Goal: Transaction & Acquisition: Purchase product/service

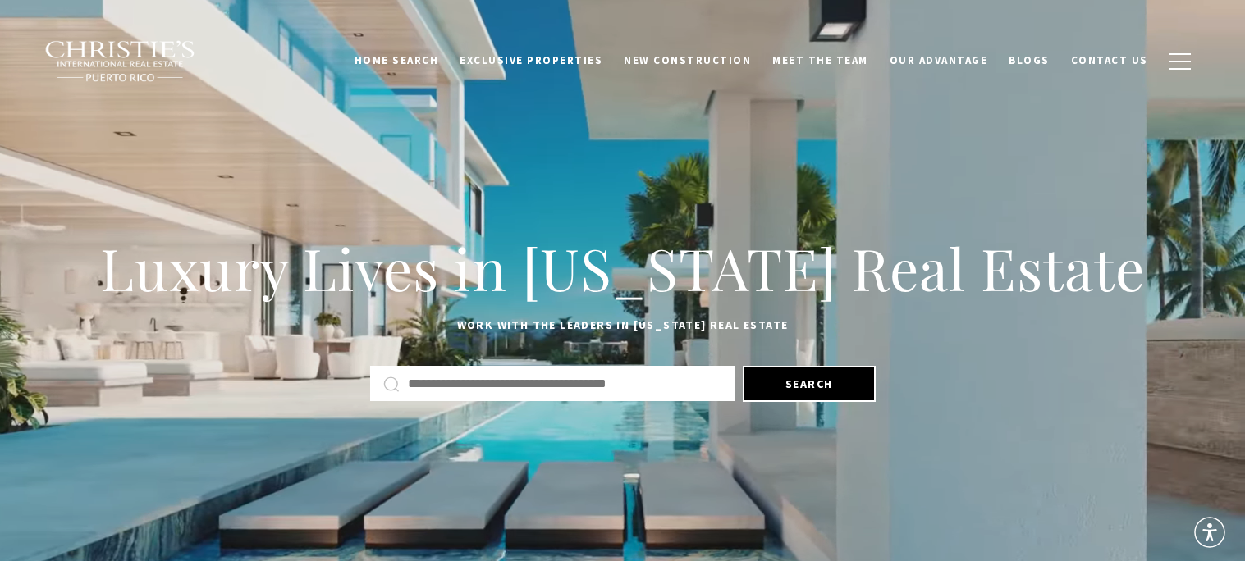
click at [594, 386] on input "text" at bounding box center [564, 383] width 313 height 21
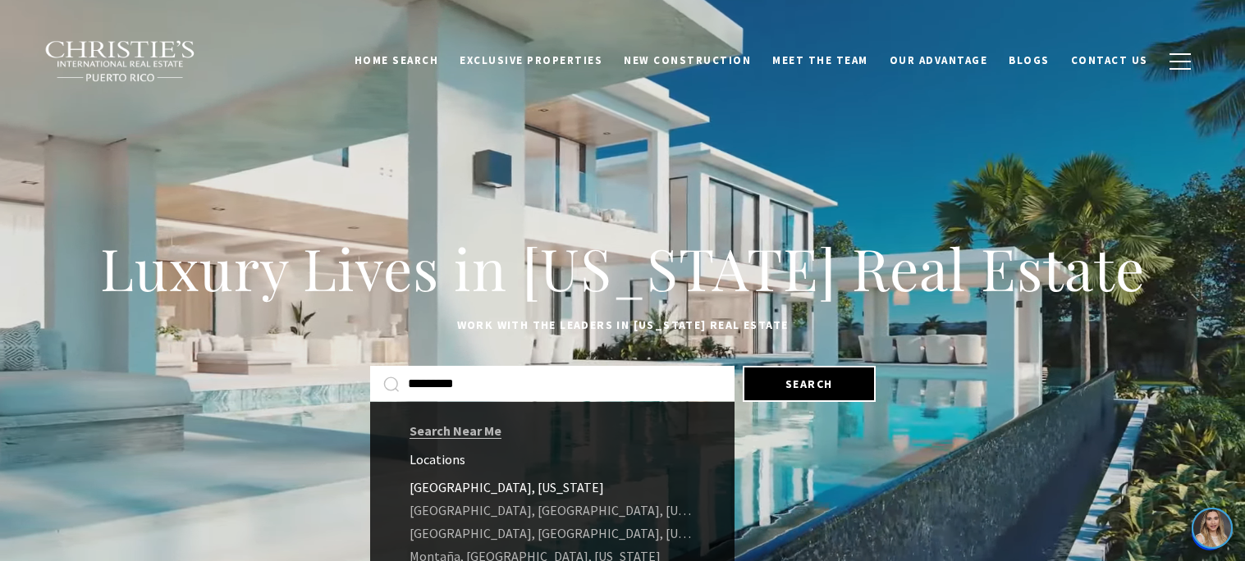
type input "*********"
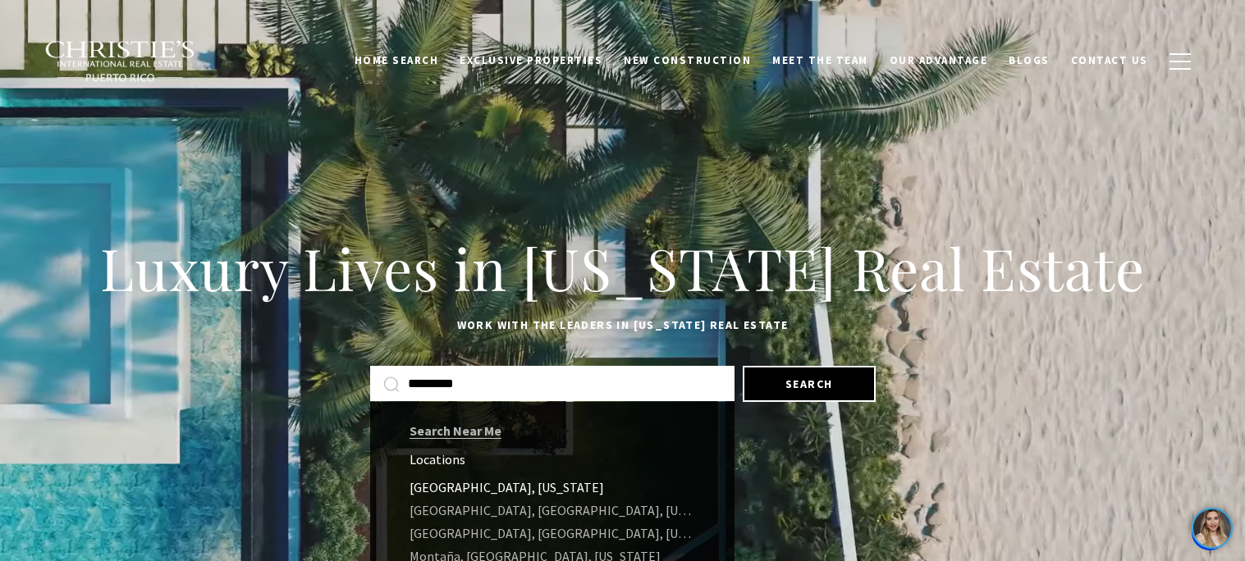
click at [511, 487] on link "Aguadilla, Puerto Rico" at bounding box center [552, 487] width 364 height 23
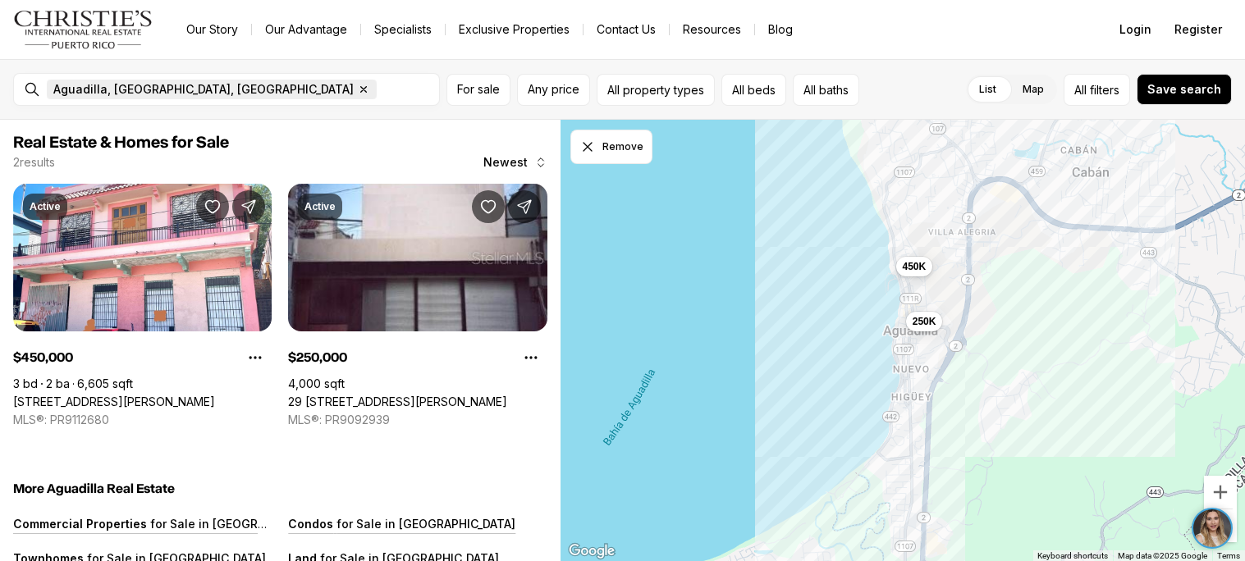
click at [357, 87] on icon "button" at bounding box center [363, 89] width 13 height 13
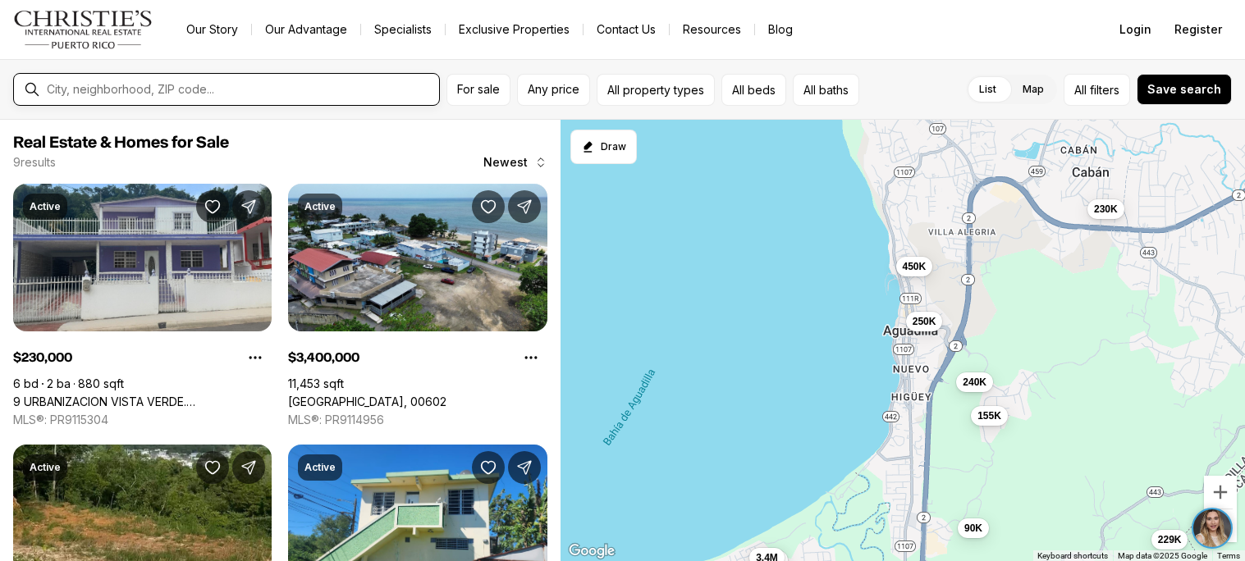
click at [195, 88] on input "text" at bounding box center [240, 89] width 386 height 13
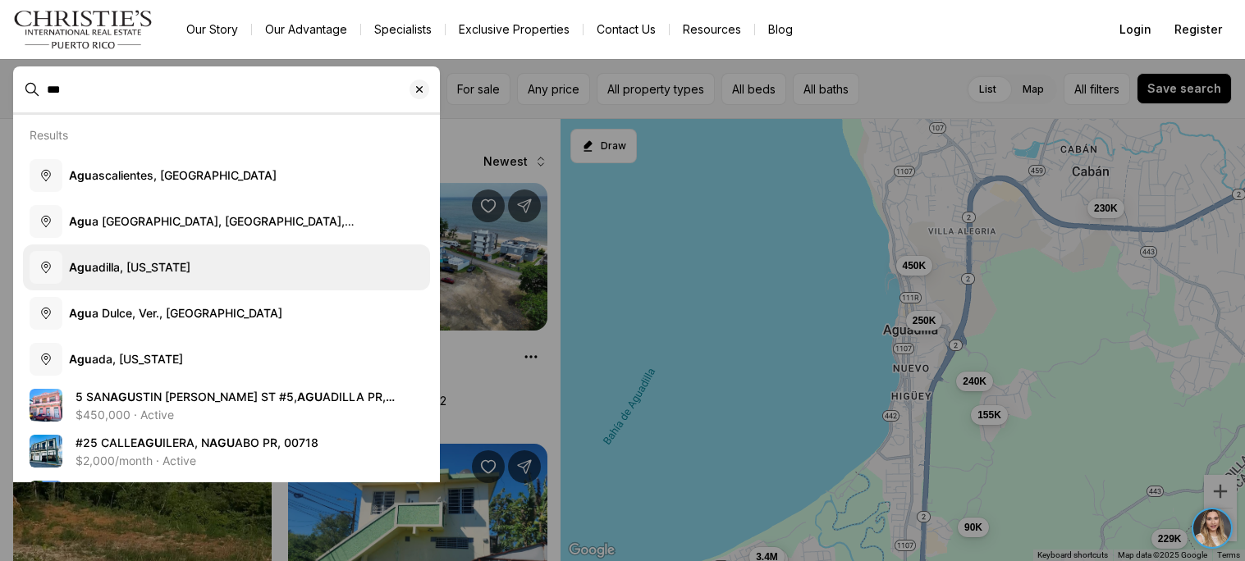
type input "***"
click at [142, 260] on span "Agu adilla, Puerto Rico" at bounding box center [129, 266] width 121 height 14
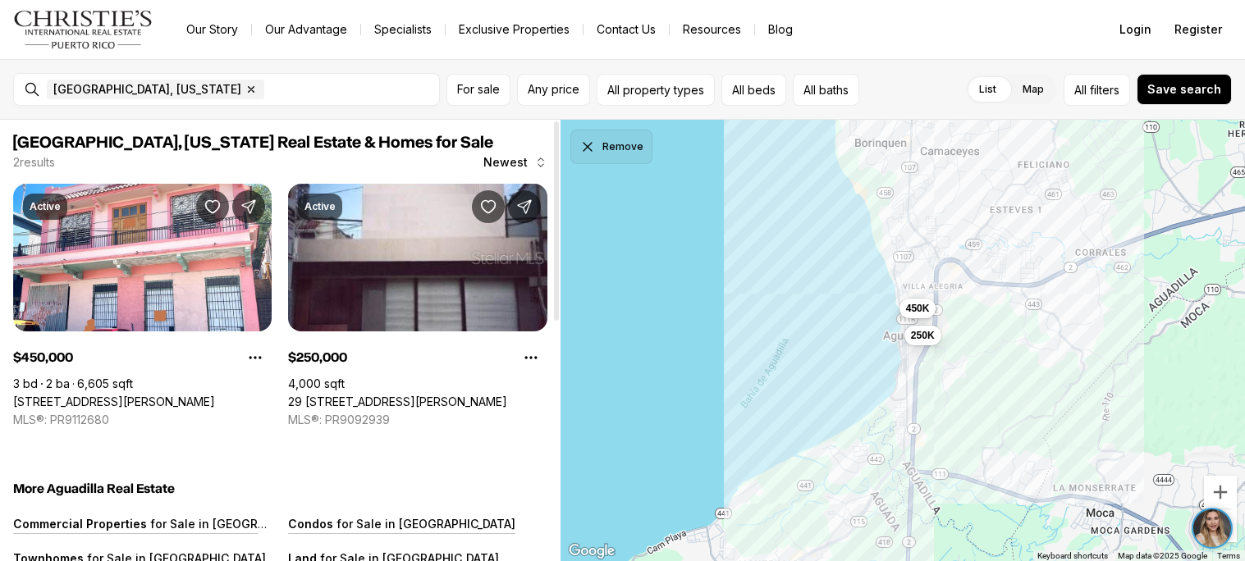
click at [635, 162] on button "Remove" at bounding box center [611, 147] width 82 height 34
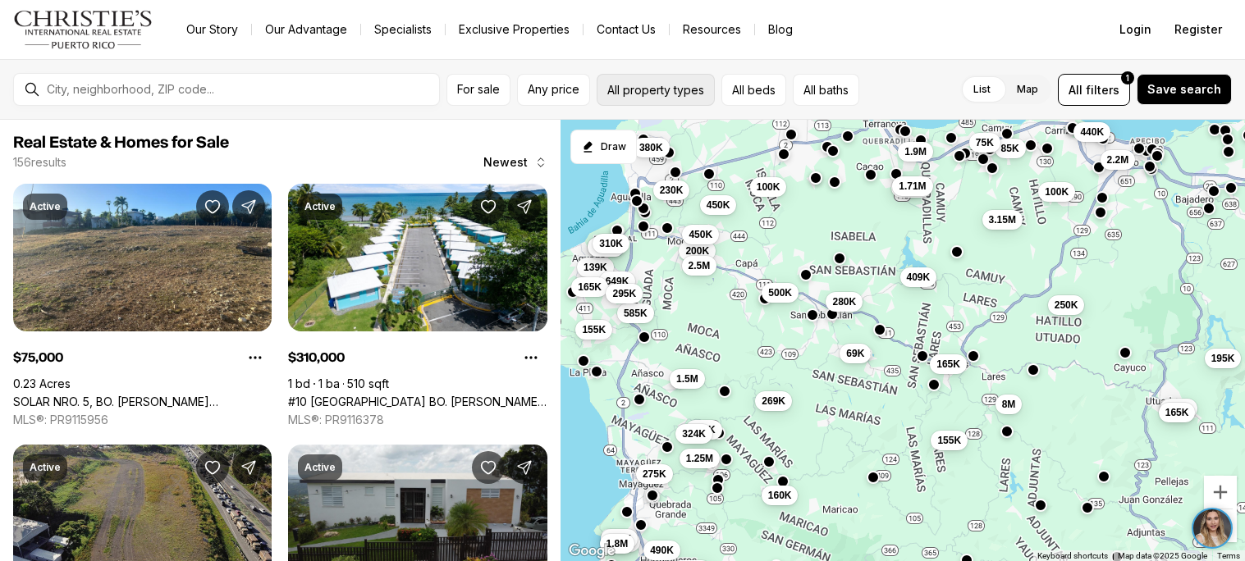
click at [633, 89] on button "All property types" at bounding box center [655, 90] width 118 height 32
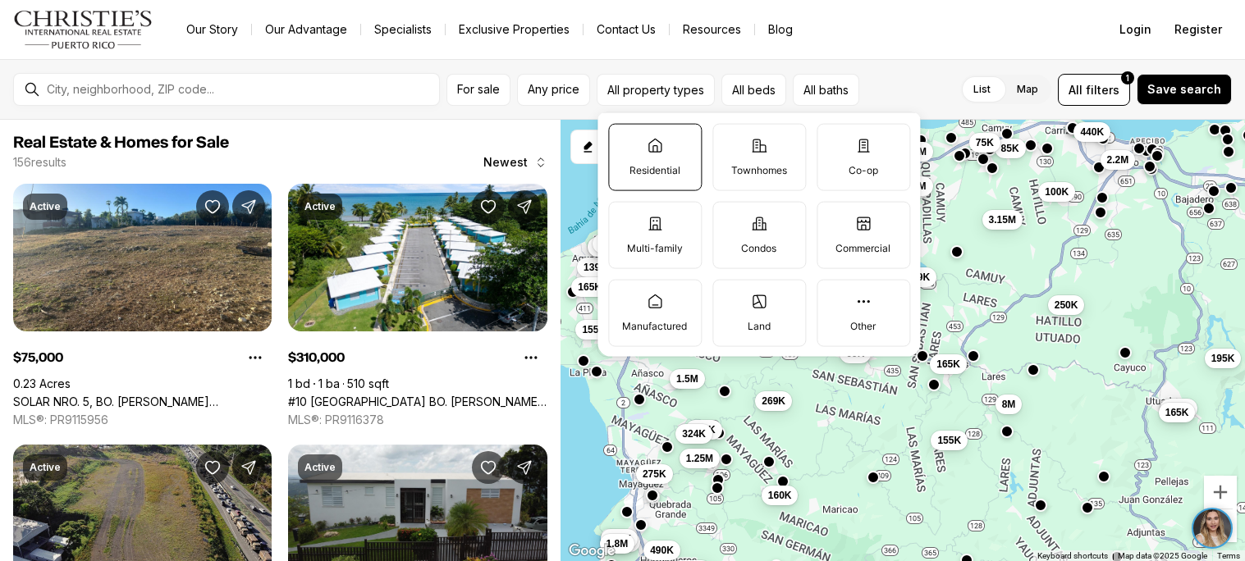
click at [661, 156] on label "Residential" at bounding box center [655, 156] width 94 height 67
click at [625, 140] on button "Residential" at bounding box center [617, 132] width 16 height 16
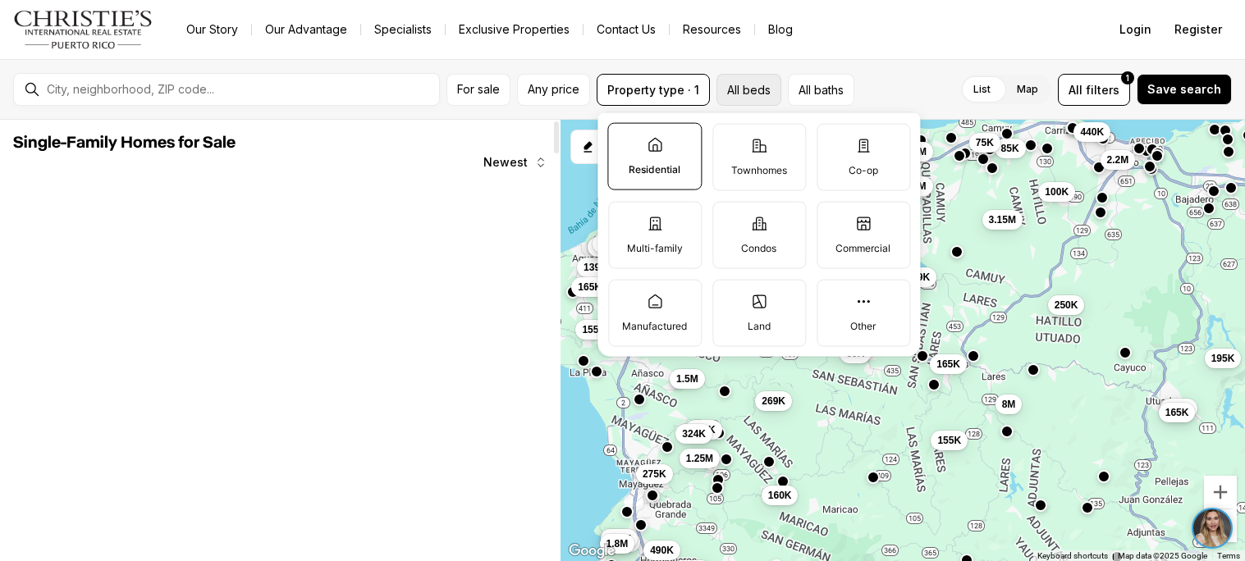
click at [751, 91] on button "All beds" at bounding box center [748, 90] width 65 height 32
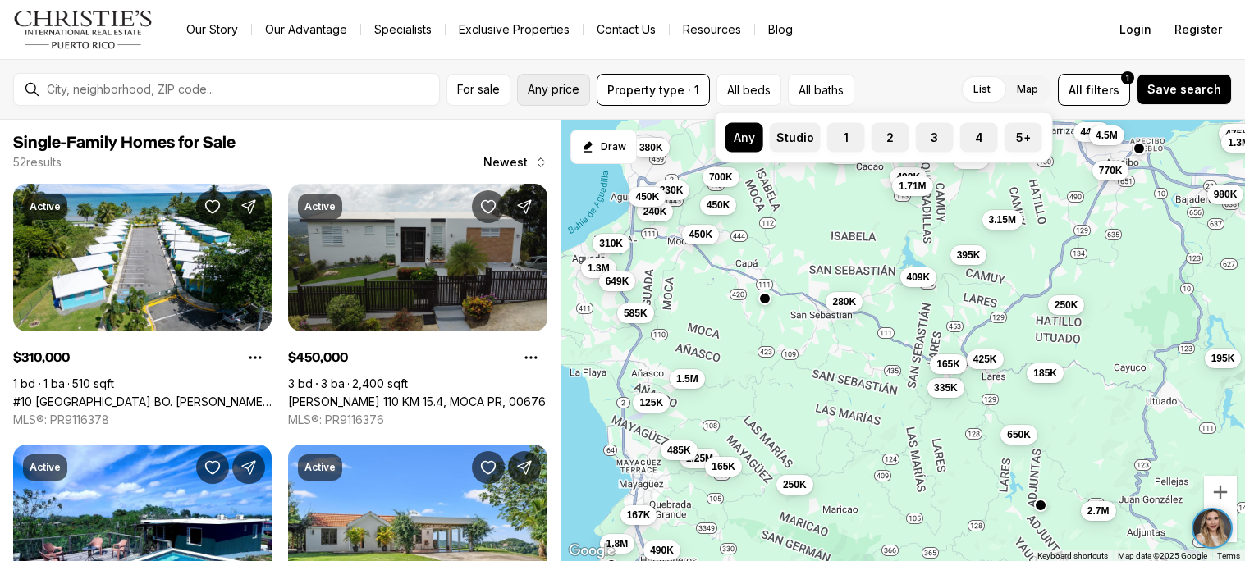
click at [553, 100] on button "Any price" at bounding box center [553, 90] width 73 height 32
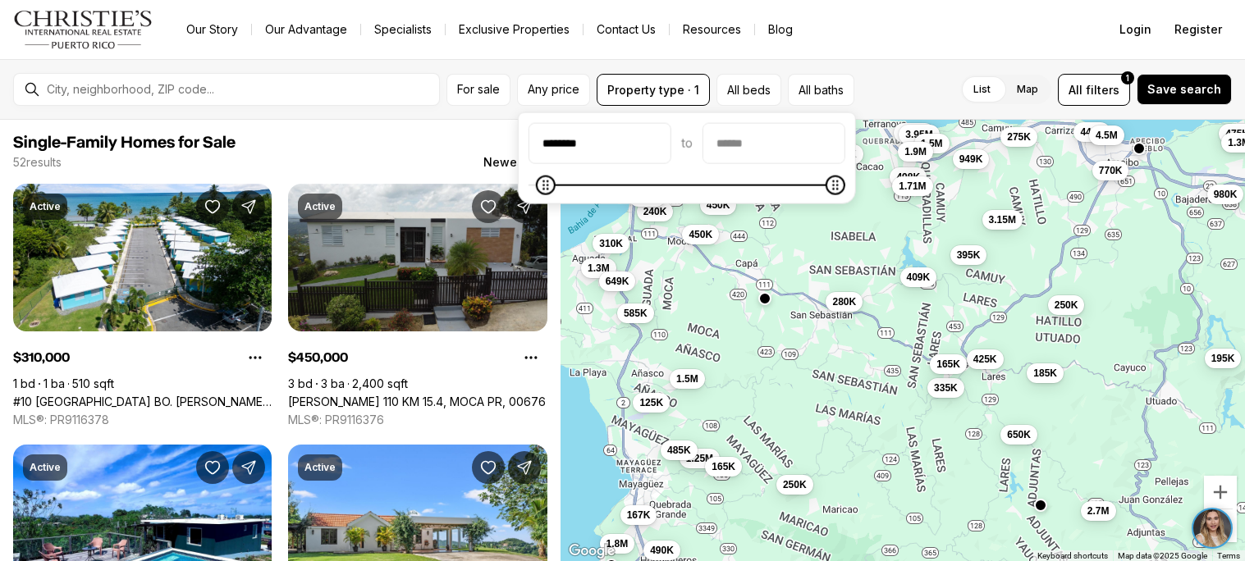
type input "********"
click at [803, 151] on input "priceMax" at bounding box center [773, 143] width 141 height 39
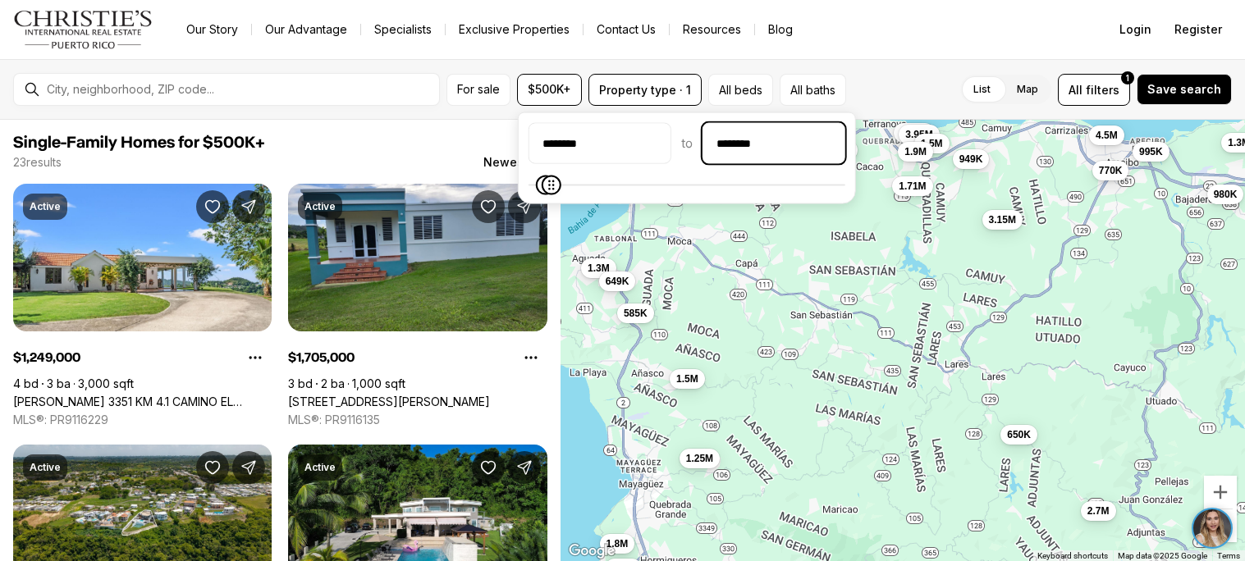
type input "********"
click at [754, 159] on div "******** to ********" at bounding box center [686, 143] width 317 height 41
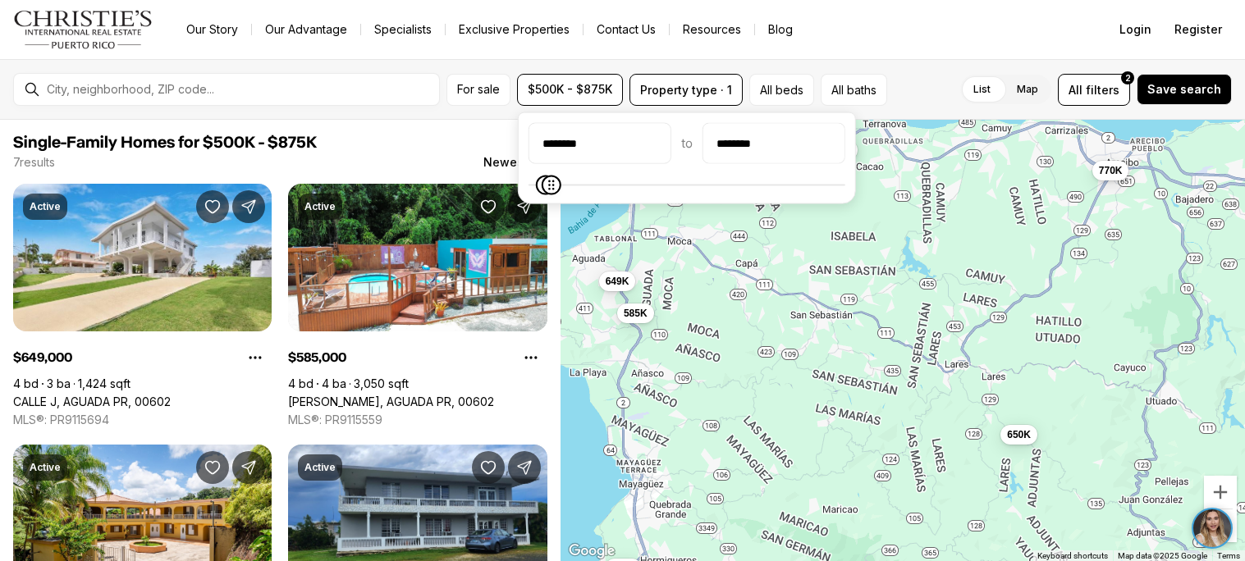
click at [943, 81] on div "List Map List Map All filters 2 Save search" at bounding box center [1062, 90] width 338 height 32
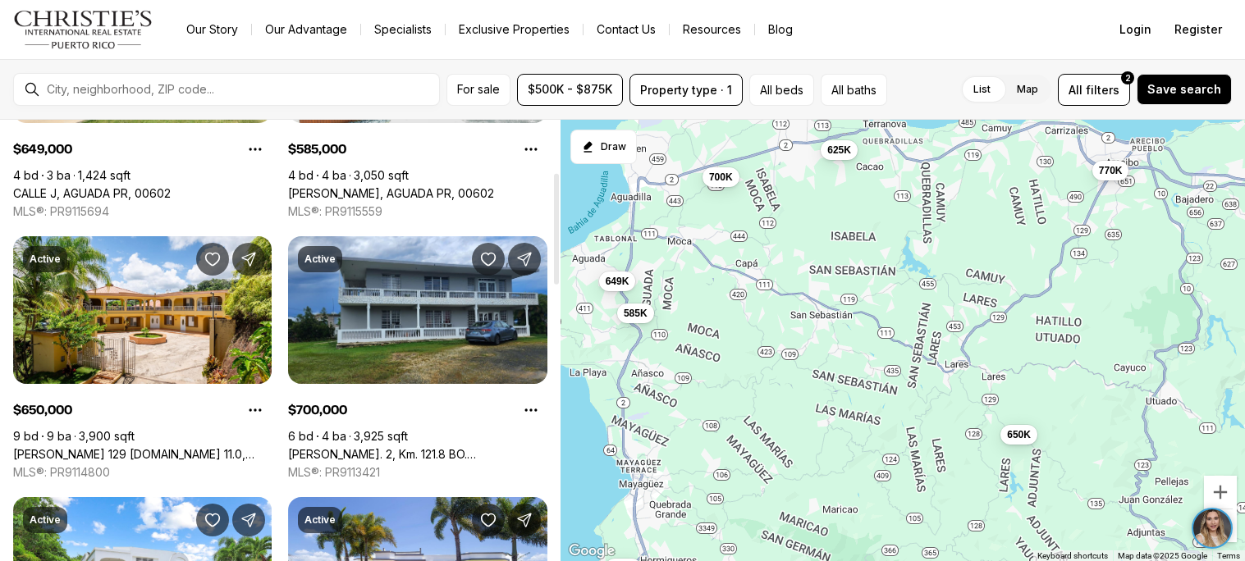
scroll to position [208, 0]
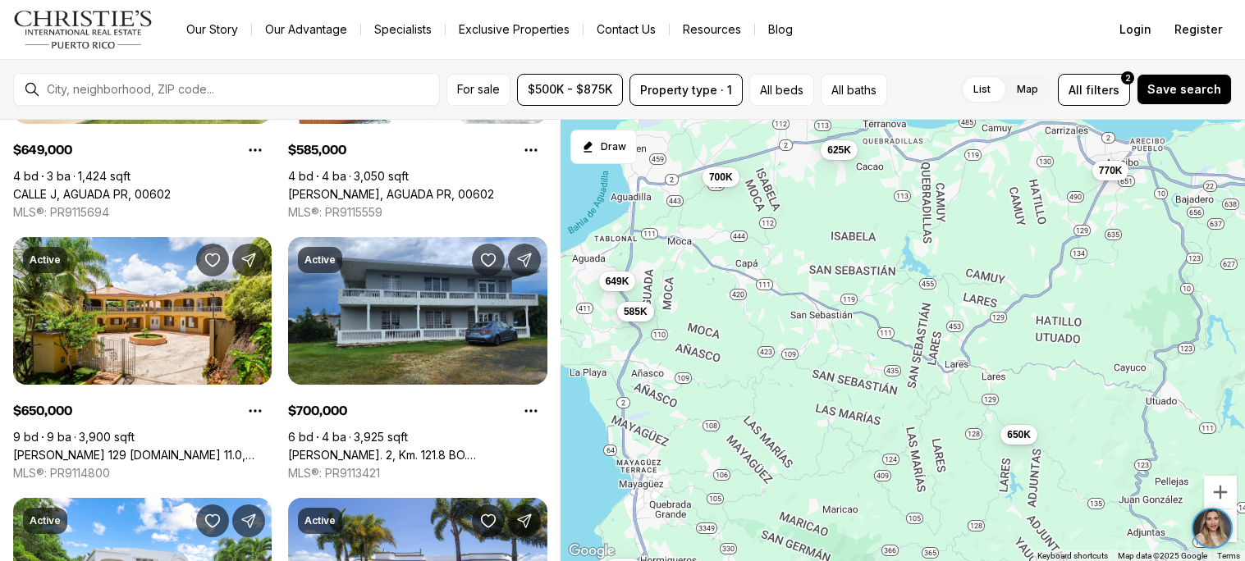
click at [643, 313] on span "585K" at bounding box center [636, 311] width 24 height 13
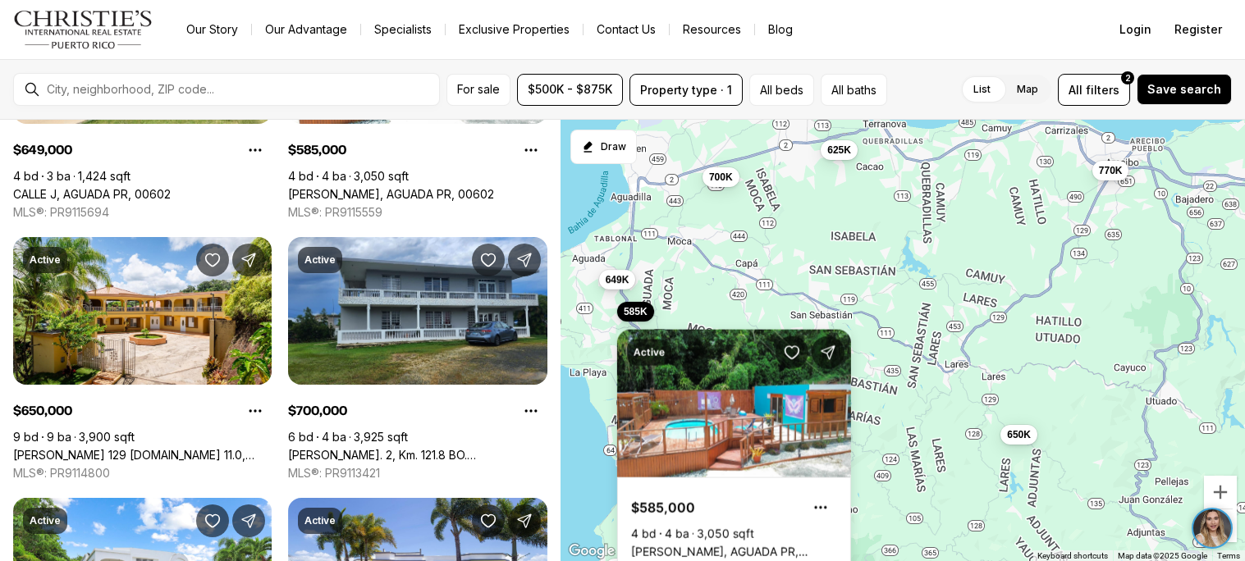
click at [618, 271] on button "649K" at bounding box center [617, 279] width 37 height 20
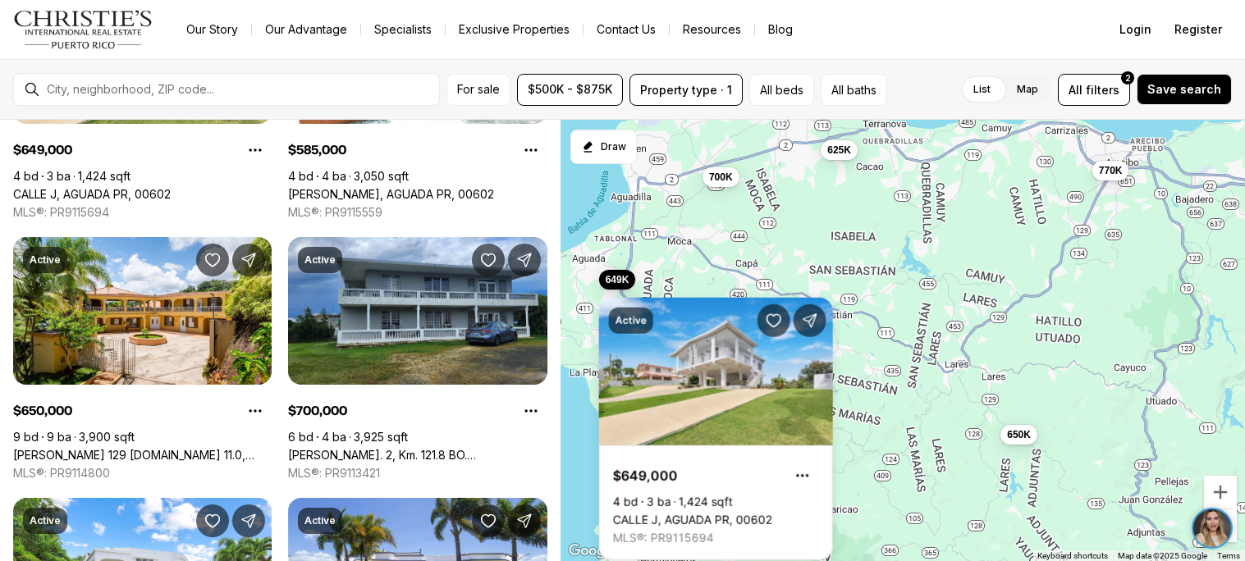
click at [863, 381] on div "650K 625K 585K 700K 649K 770K 719K" at bounding box center [902, 341] width 684 height 442
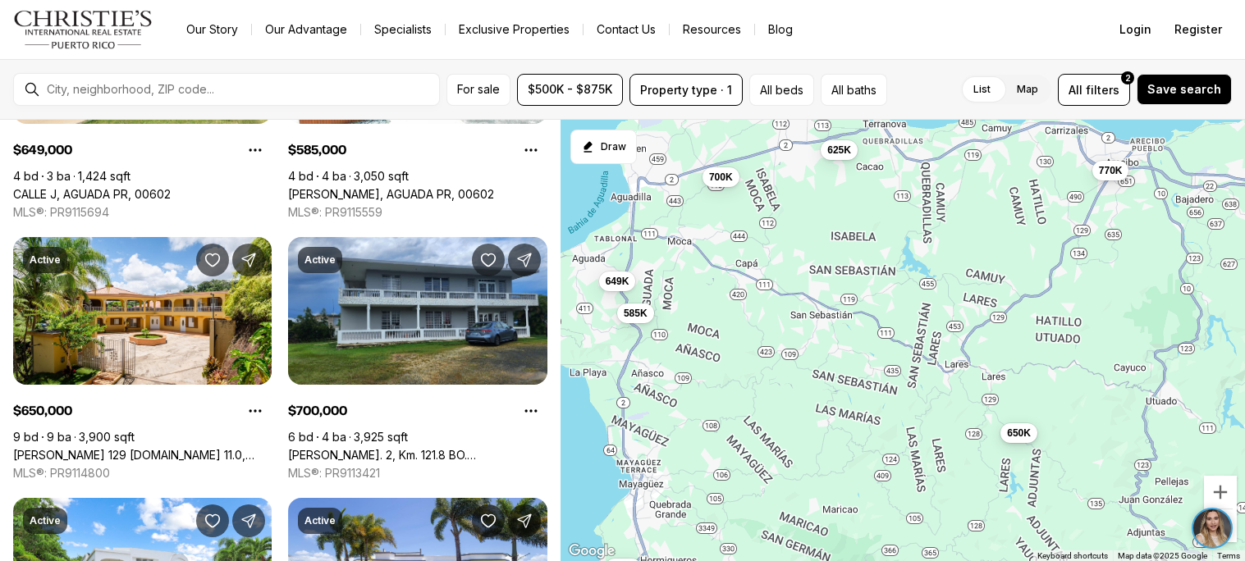
click at [1030, 435] on button "650K" at bounding box center [1018, 433] width 37 height 20
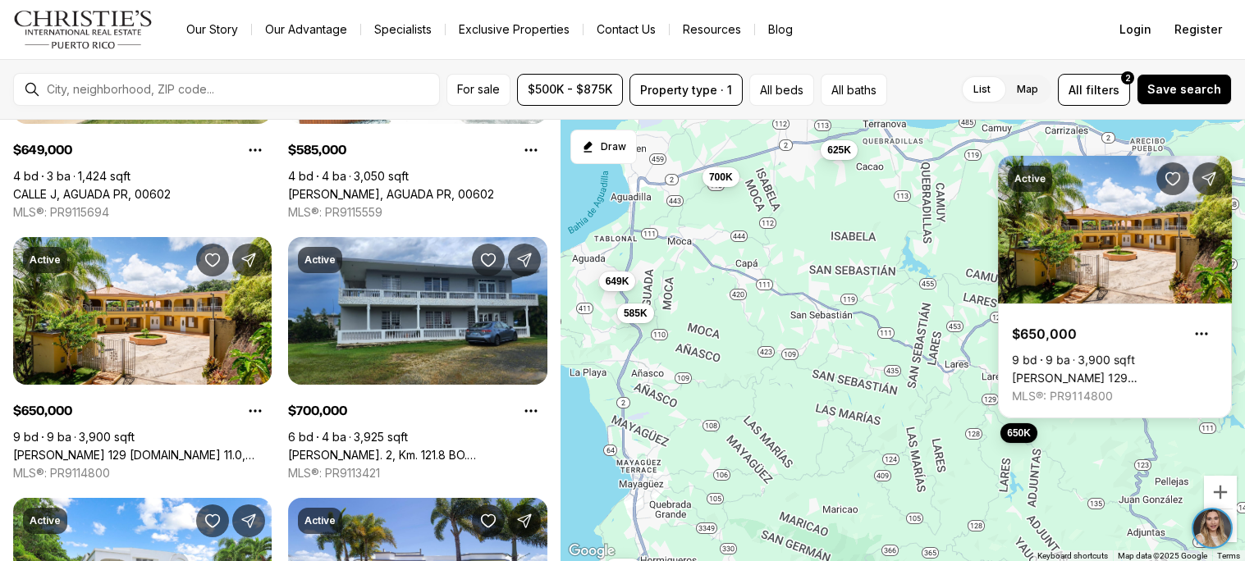
click at [958, 394] on div "650K 625K 585K 700K 649K 770K 719K" at bounding box center [902, 341] width 684 height 442
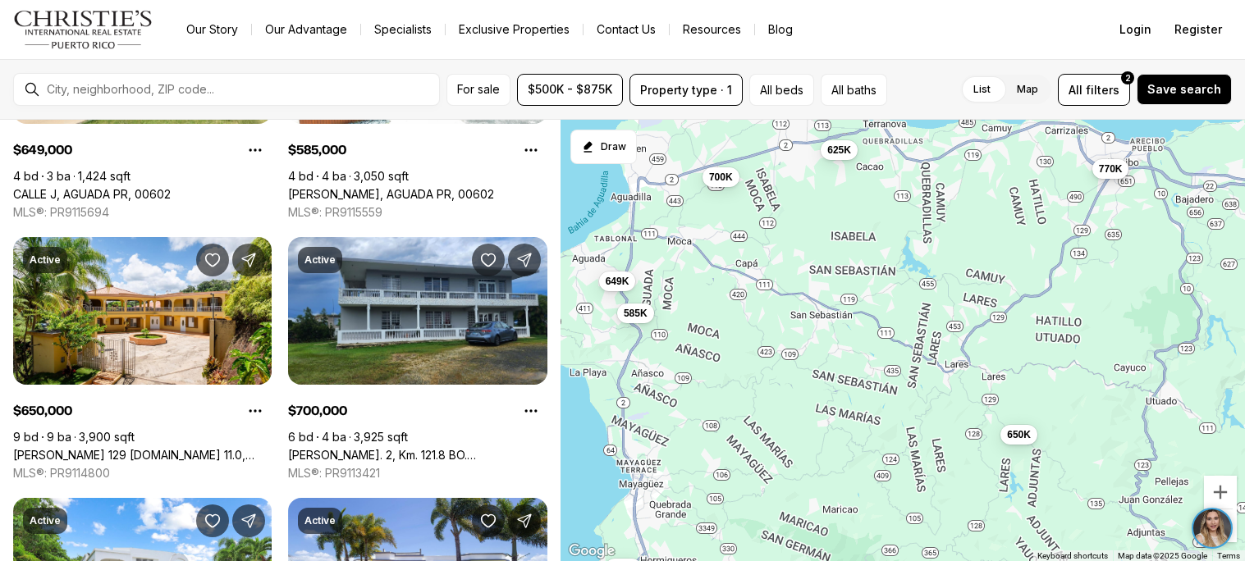
click at [1114, 171] on span "770K" at bounding box center [1111, 168] width 24 height 13
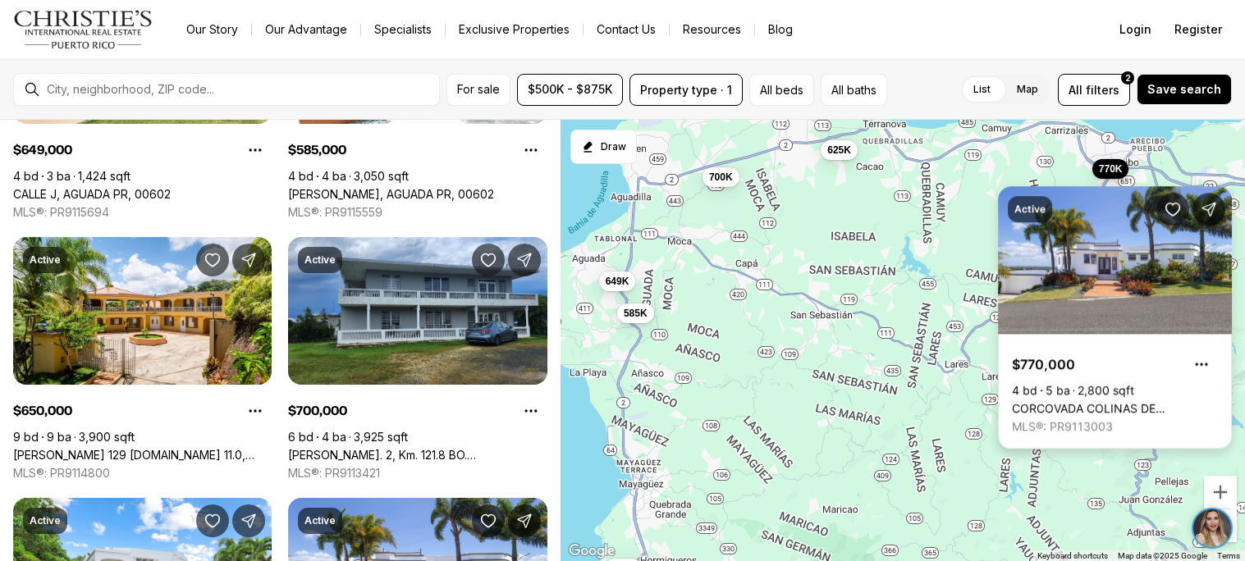
click at [1126, 401] on link "CORCOVADA COLINAS DE PALMARITO, HATILLO PR, 00659" at bounding box center [1115, 408] width 206 height 15
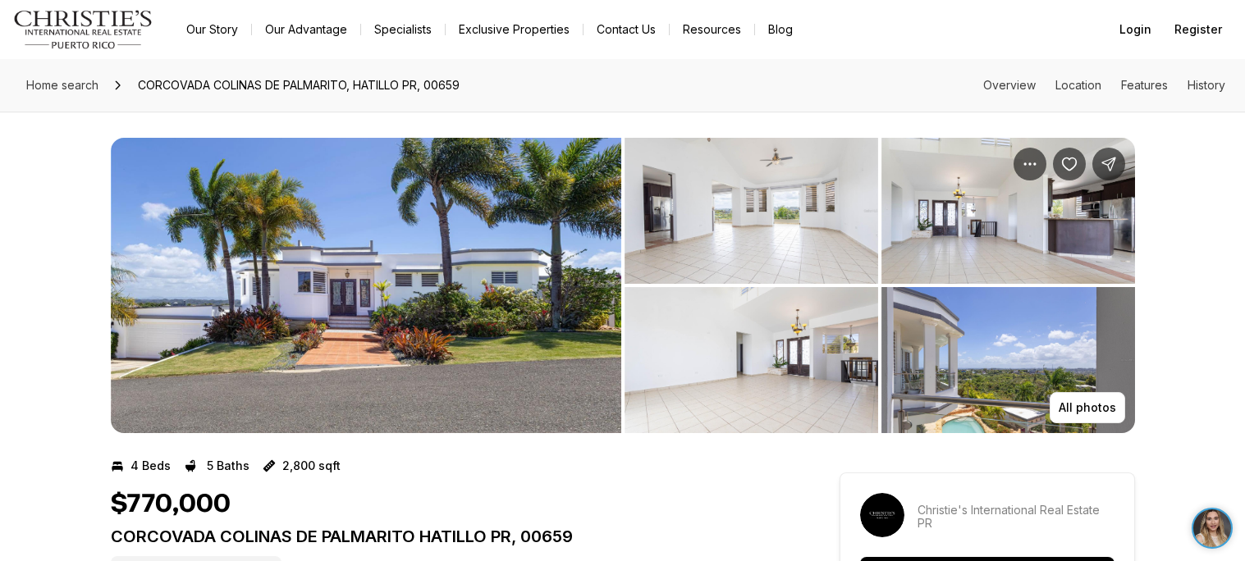
click at [960, 324] on img "View image gallery" at bounding box center [1008, 360] width 254 height 146
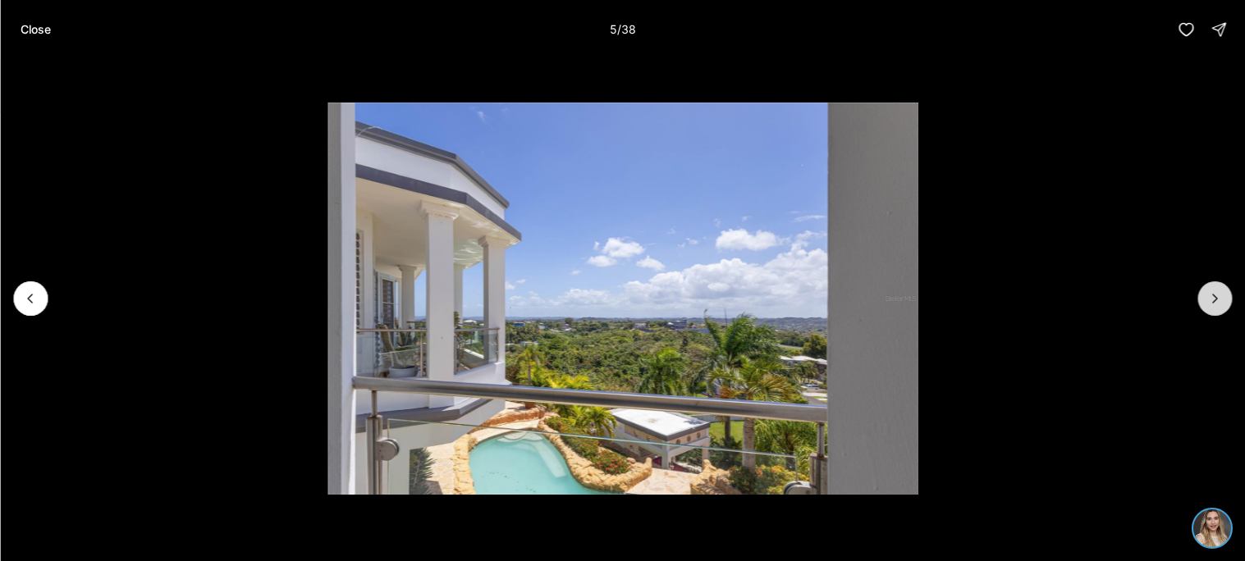
click at [1218, 301] on icon "Next slide" at bounding box center [1214, 298] width 16 height 16
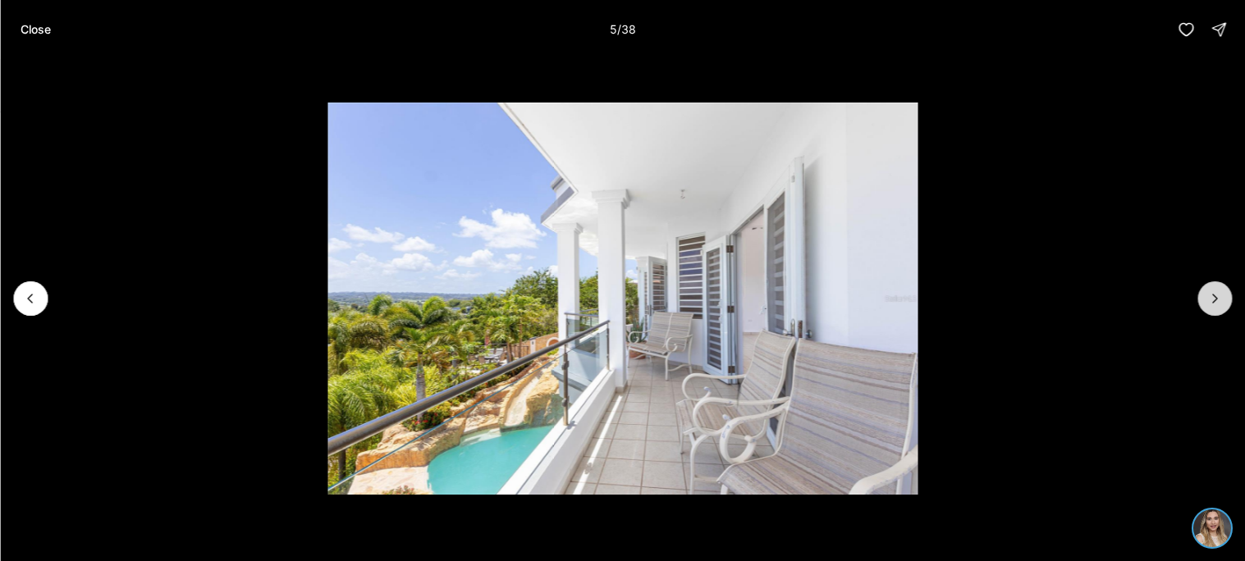
click at [1218, 301] on icon "Next slide" at bounding box center [1214, 298] width 16 height 16
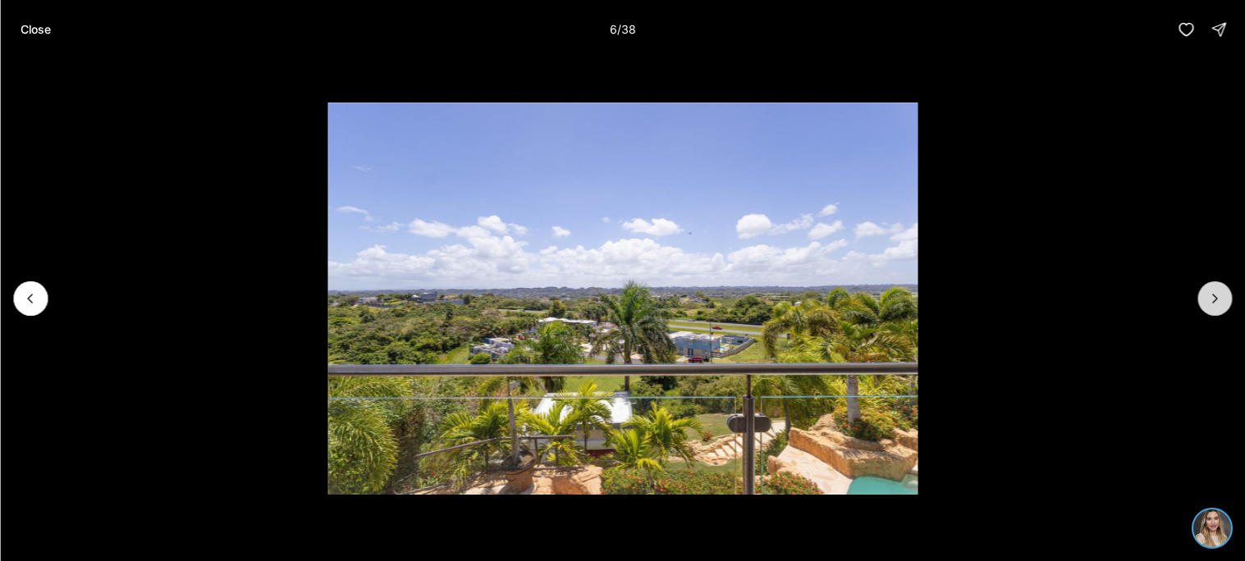
click at [1218, 301] on icon "Next slide" at bounding box center [1214, 298] width 16 height 16
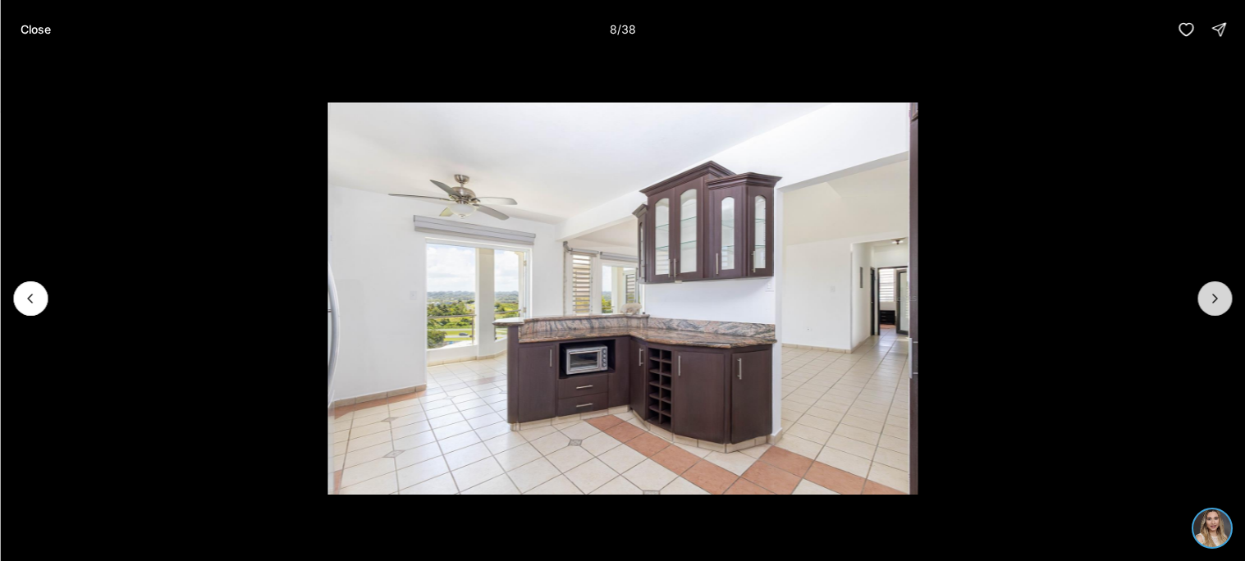
click at [1218, 301] on icon "Next slide" at bounding box center [1214, 298] width 16 height 16
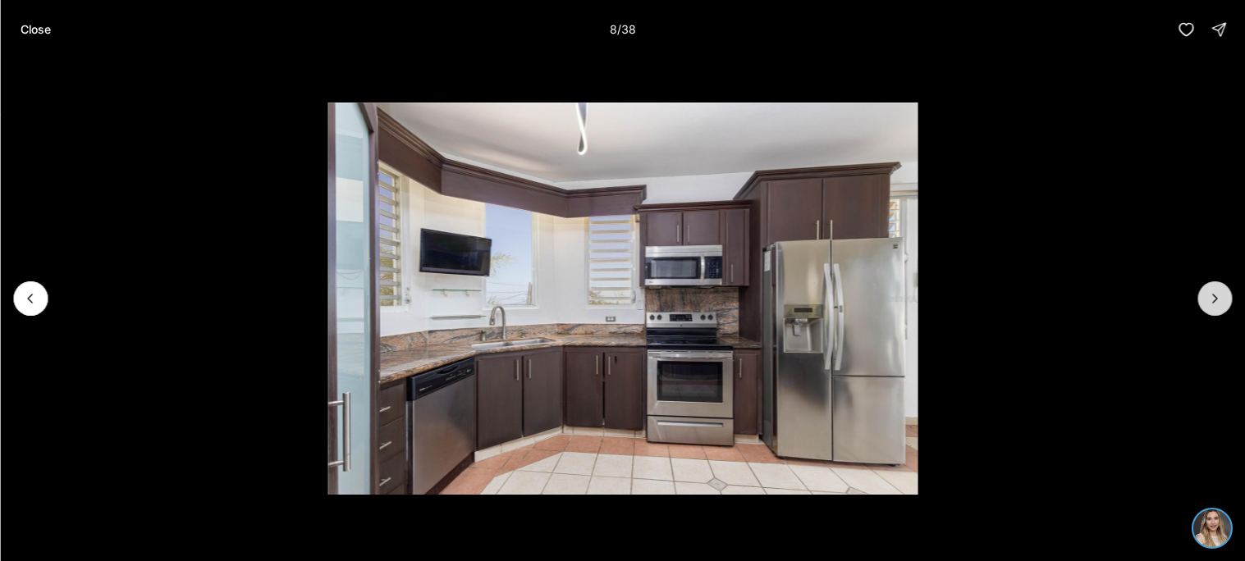
click at [1218, 301] on icon "Next slide" at bounding box center [1214, 298] width 16 height 16
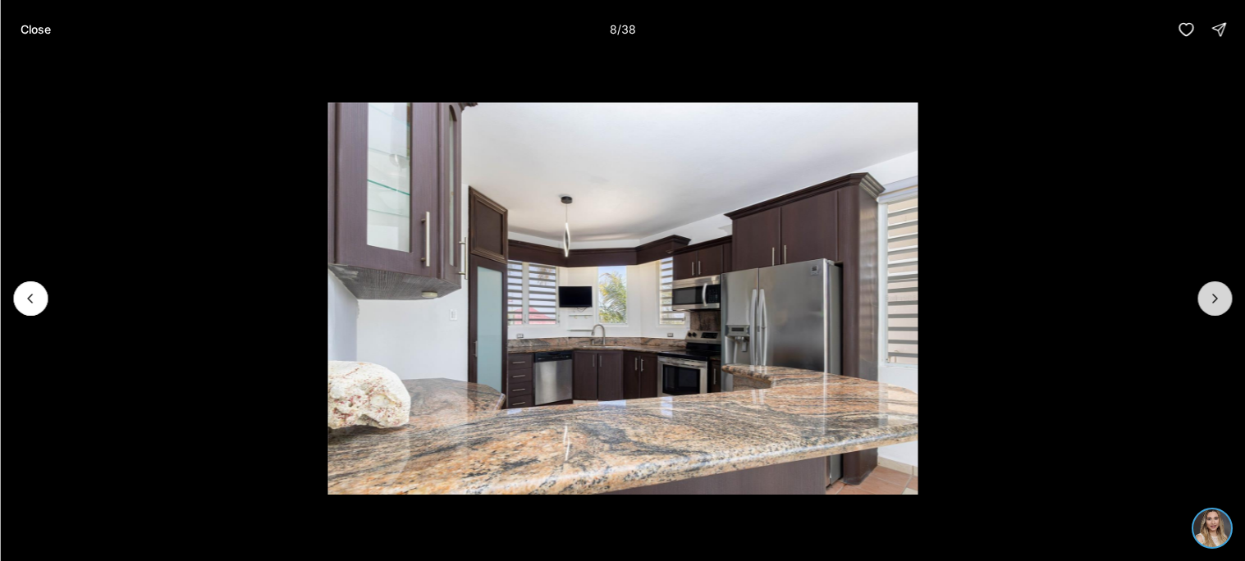
click at [1218, 301] on icon "Next slide" at bounding box center [1214, 298] width 16 height 16
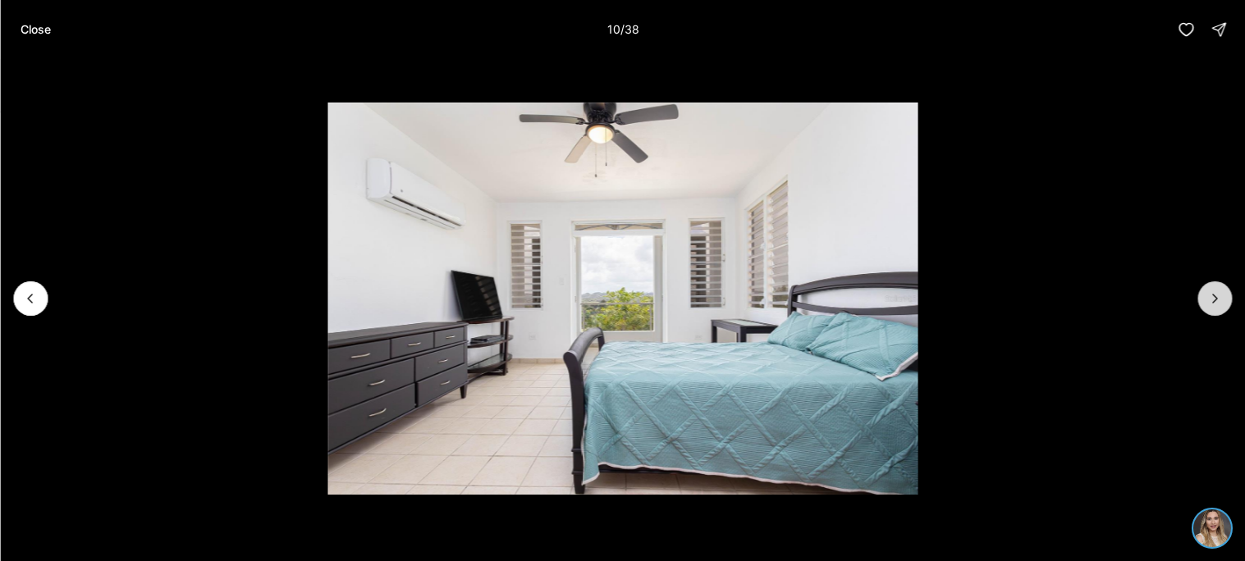
click at [1218, 301] on icon "Next slide" at bounding box center [1214, 298] width 16 height 16
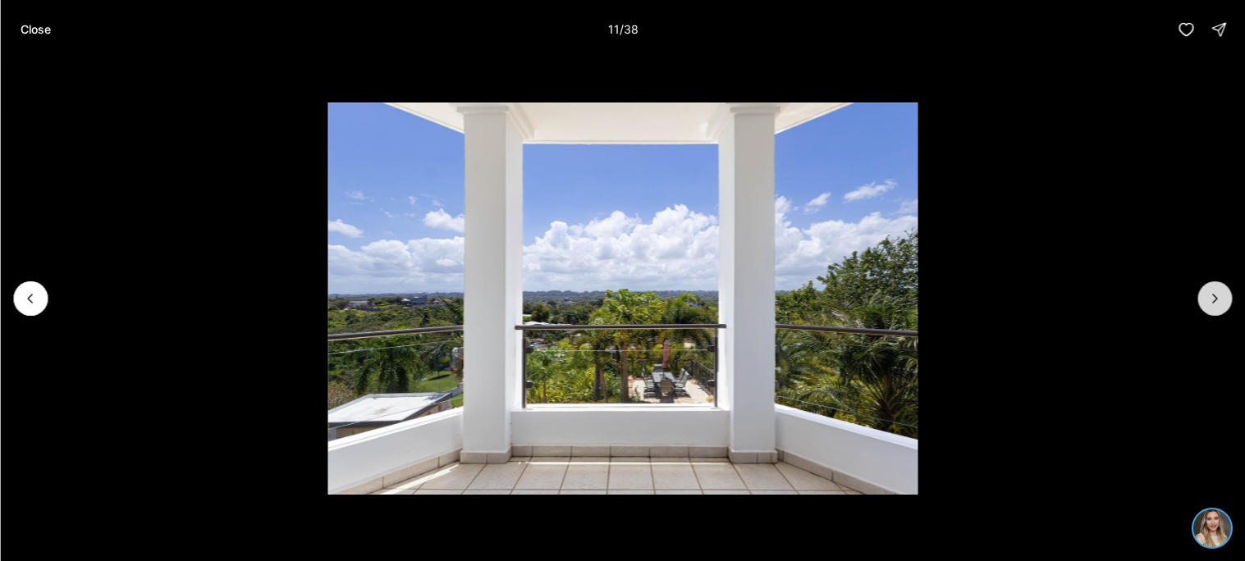
click at [1218, 301] on icon "Next slide" at bounding box center [1214, 298] width 16 height 16
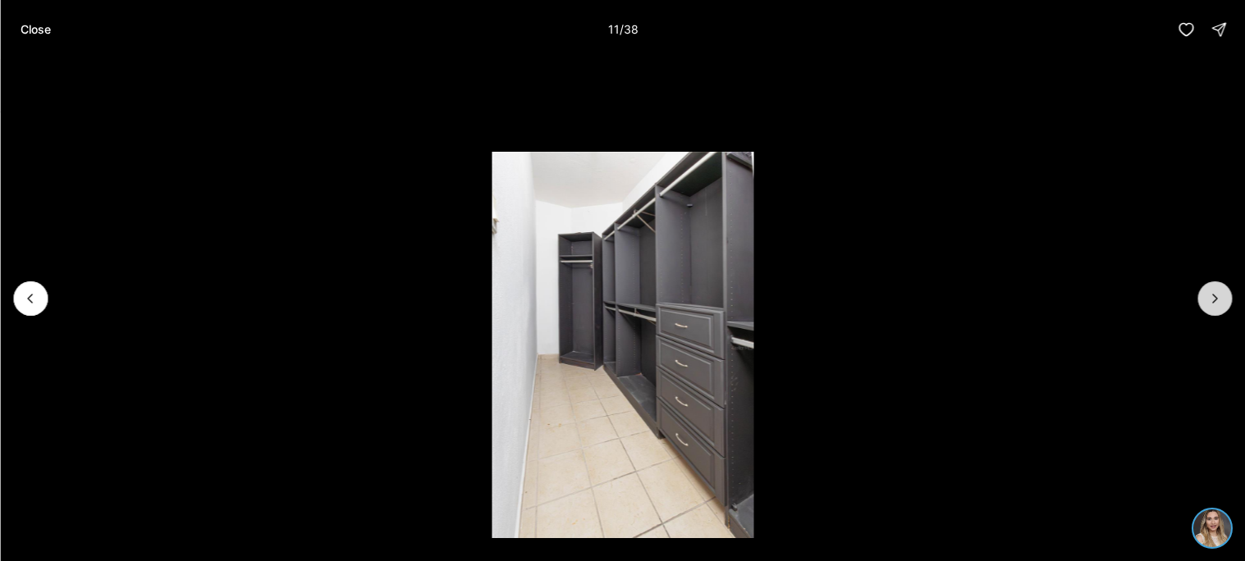
click at [1218, 301] on icon "Next slide" at bounding box center [1214, 298] width 16 height 16
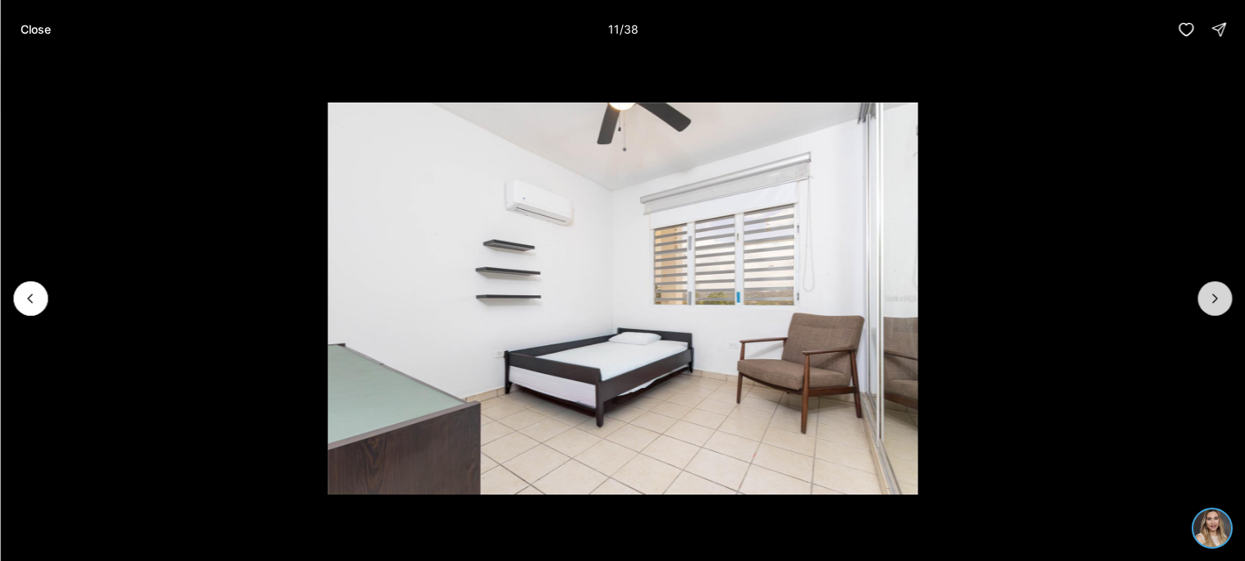
click at [1218, 301] on icon "Next slide" at bounding box center [1214, 298] width 16 height 16
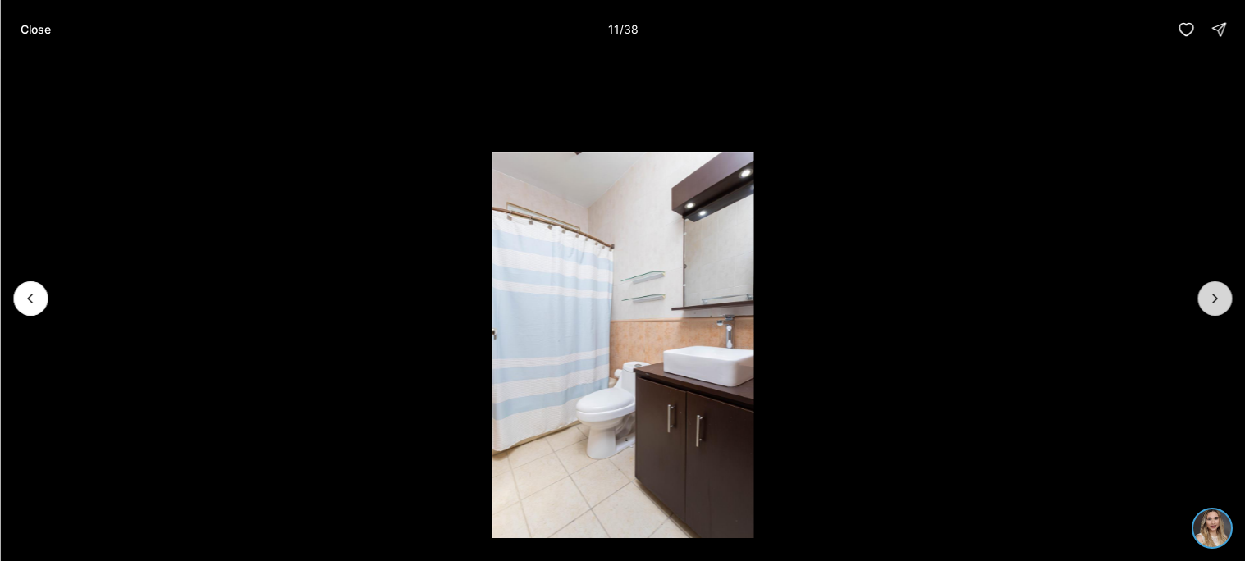
click at [1218, 301] on icon "Next slide" at bounding box center [1214, 298] width 16 height 16
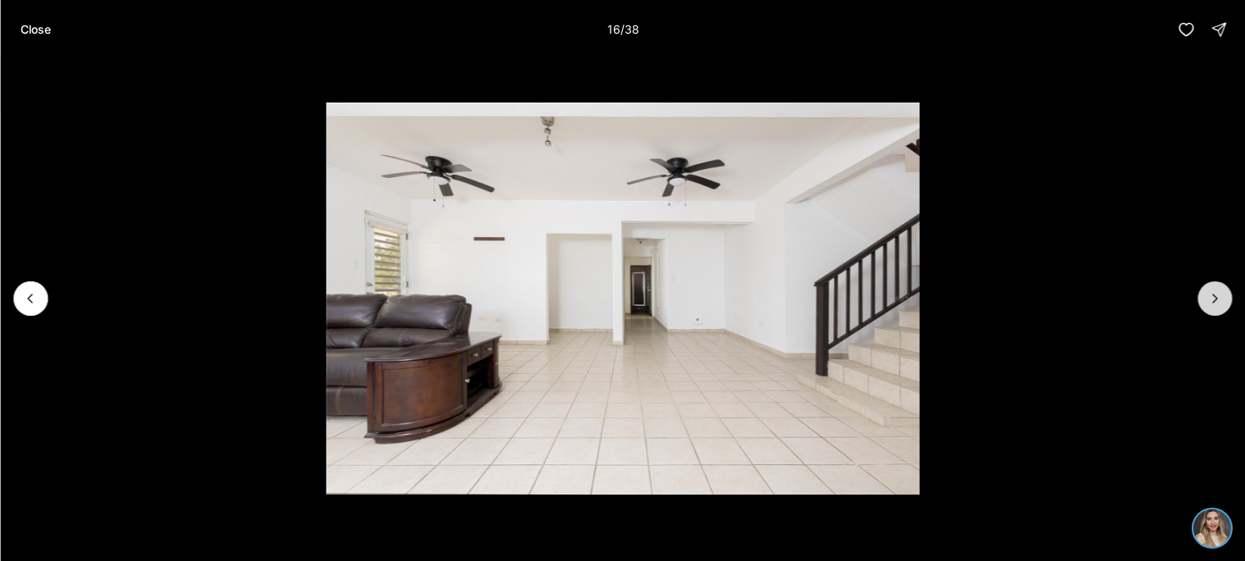
click at [1218, 301] on icon "Next slide" at bounding box center [1214, 298] width 16 height 16
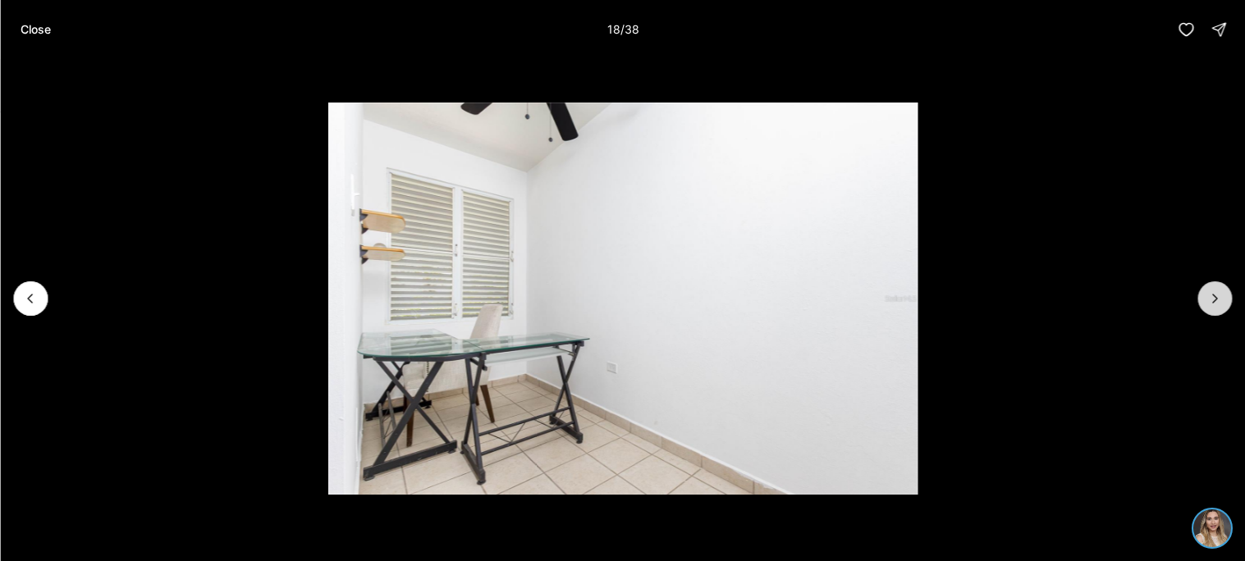
click at [1218, 301] on icon "Next slide" at bounding box center [1214, 298] width 16 height 16
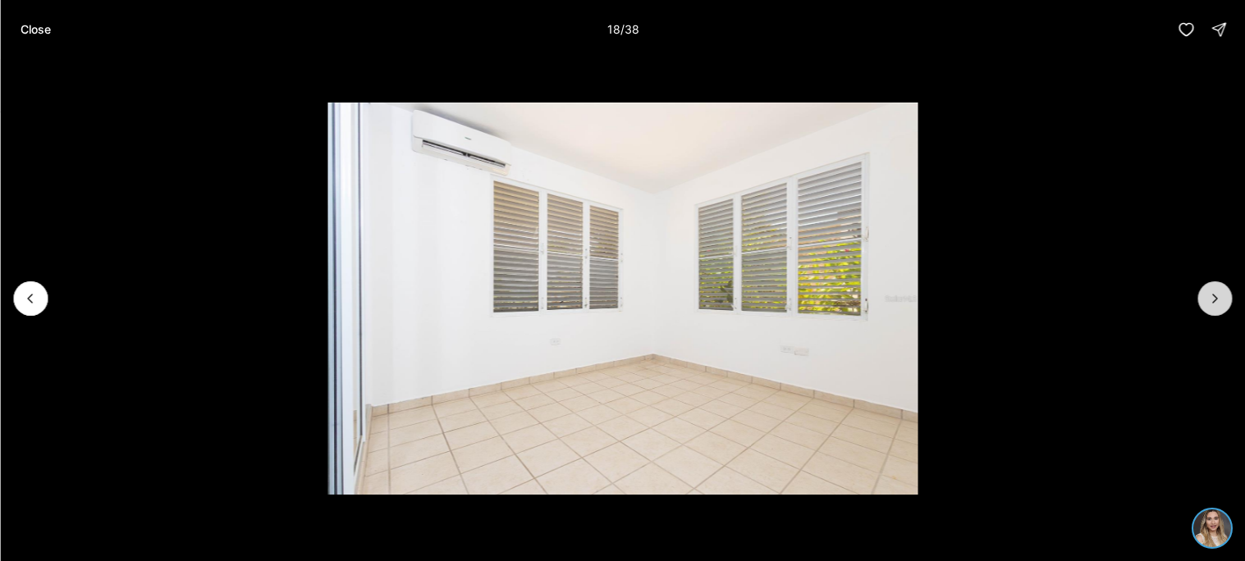
click at [1218, 301] on icon "Next slide" at bounding box center [1214, 298] width 16 height 16
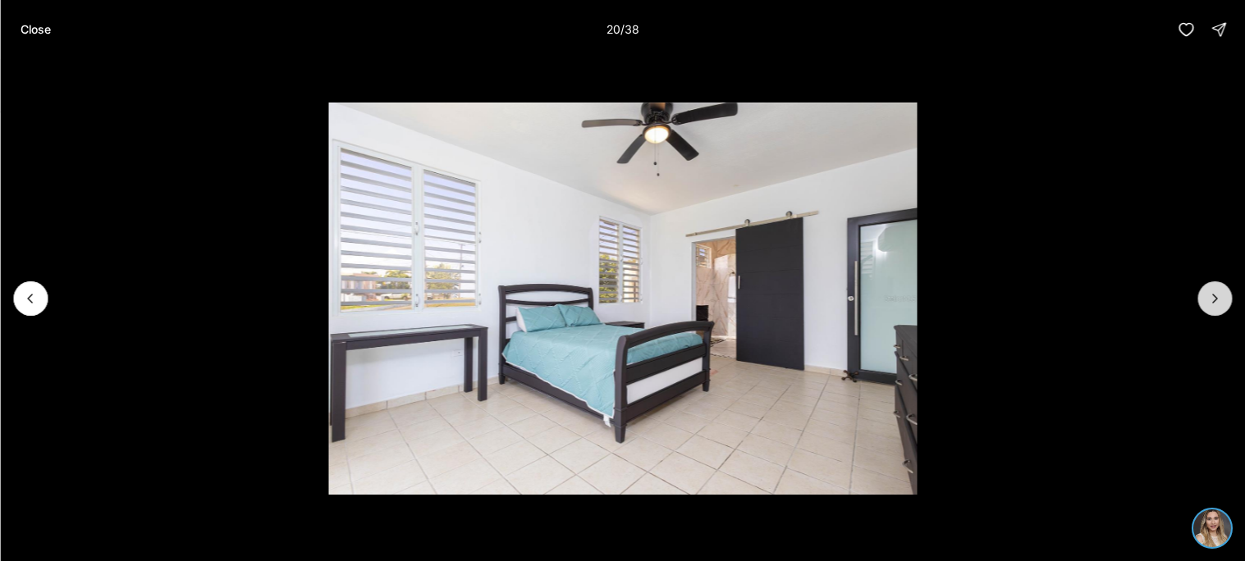
click at [1218, 301] on icon "Next slide" at bounding box center [1214, 298] width 16 height 16
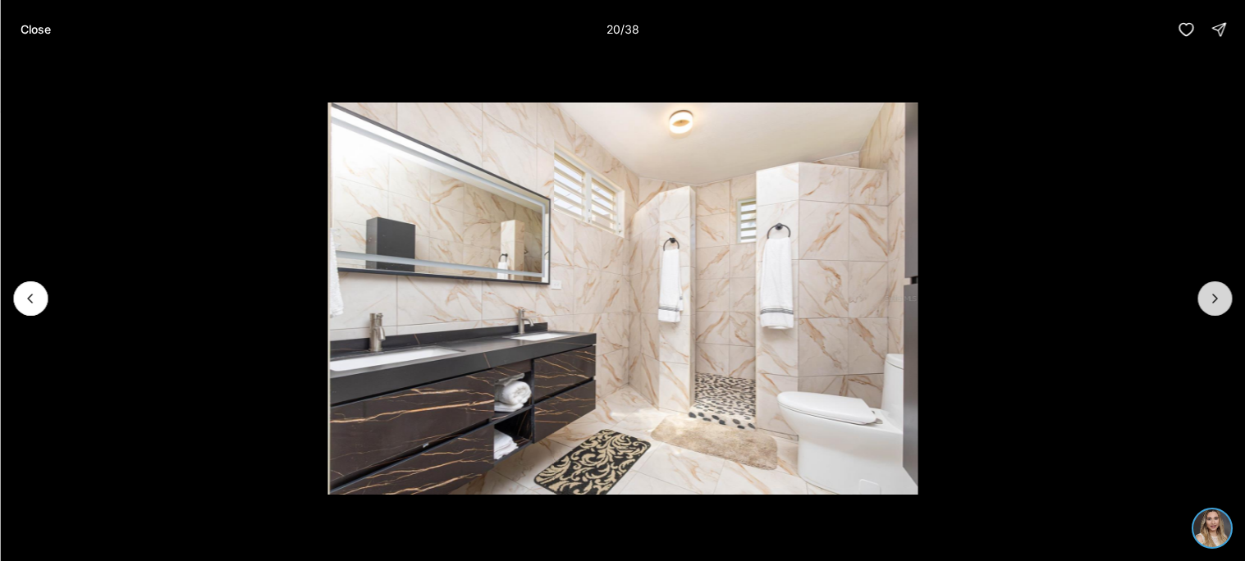
click at [1218, 301] on icon "Next slide" at bounding box center [1214, 298] width 16 height 16
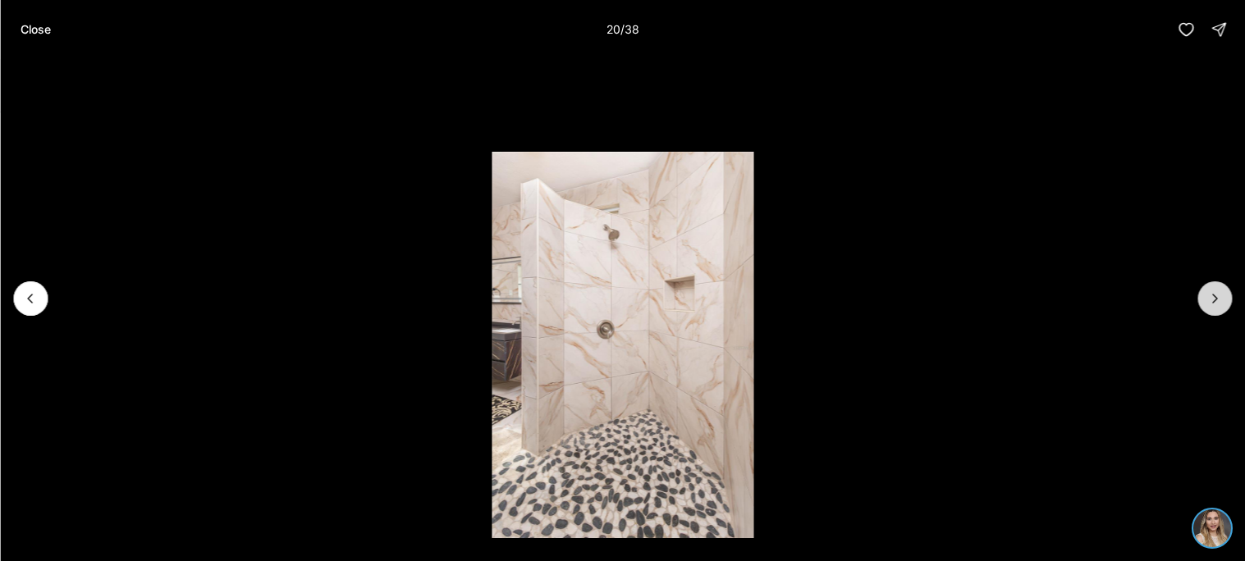
click at [1218, 301] on icon "Next slide" at bounding box center [1214, 298] width 16 height 16
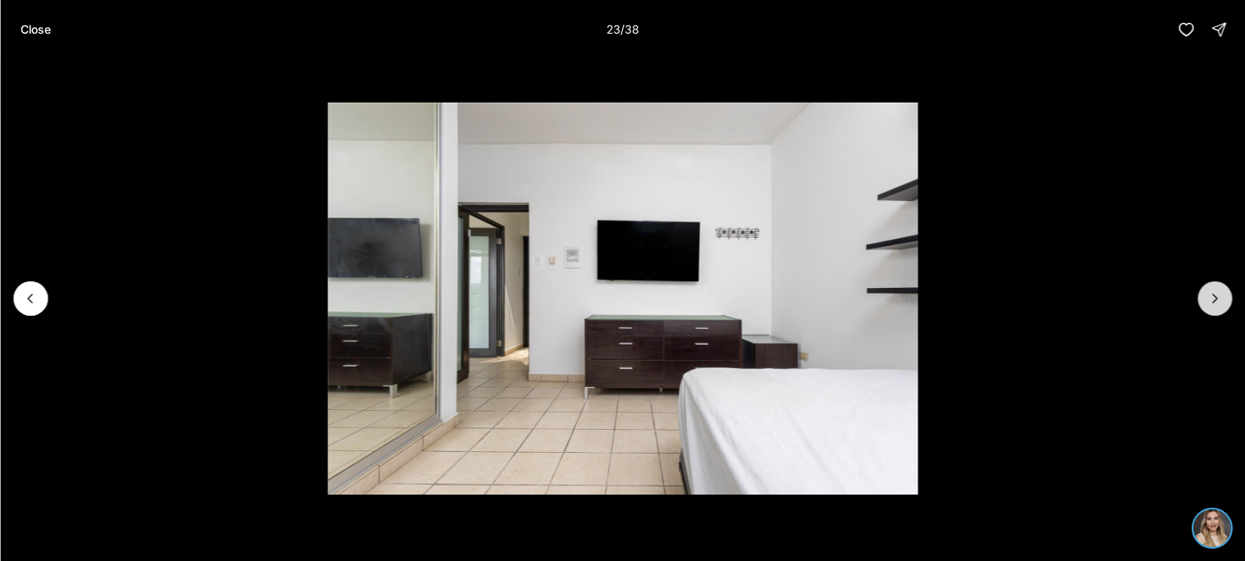
click at [1218, 301] on icon "Next slide" at bounding box center [1214, 298] width 16 height 16
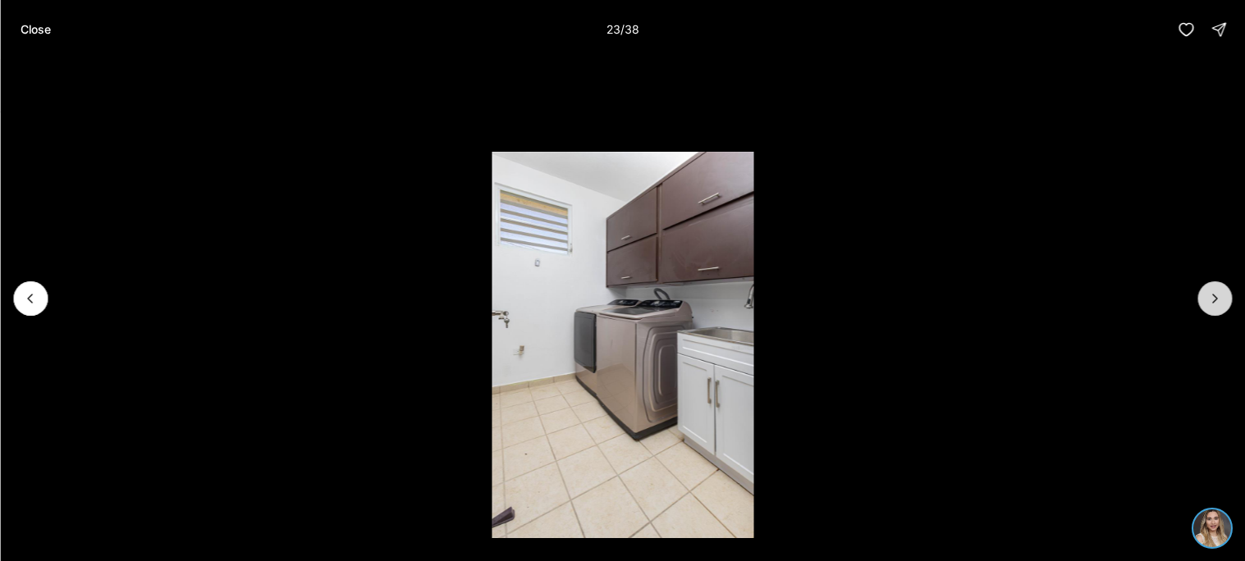
click at [1218, 301] on icon "Next slide" at bounding box center [1214, 298] width 16 height 16
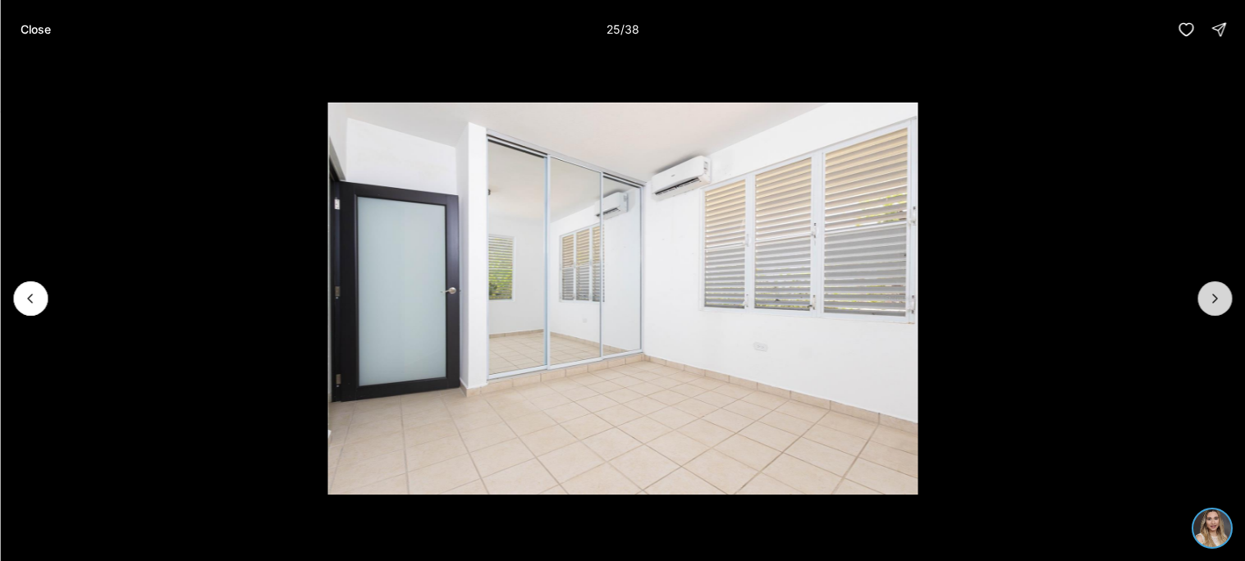
click at [1218, 301] on icon "Next slide" at bounding box center [1214, 298] width 16 height 16
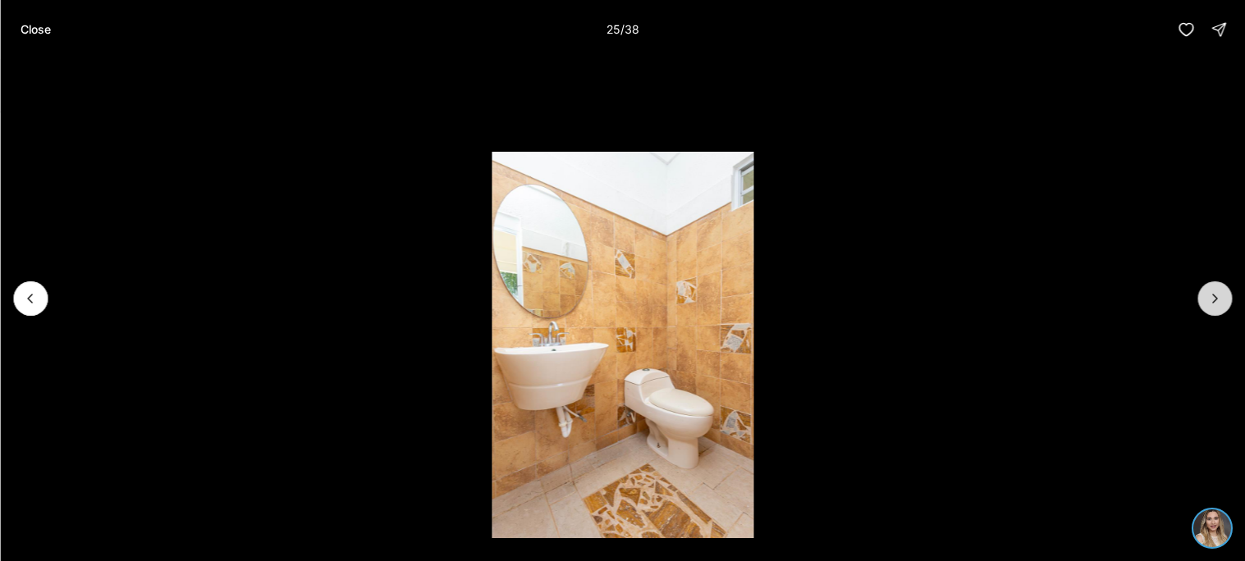
click at [1218, 301] on icon "Next slide" at bounding box center [1214, 298] width 16 height 16
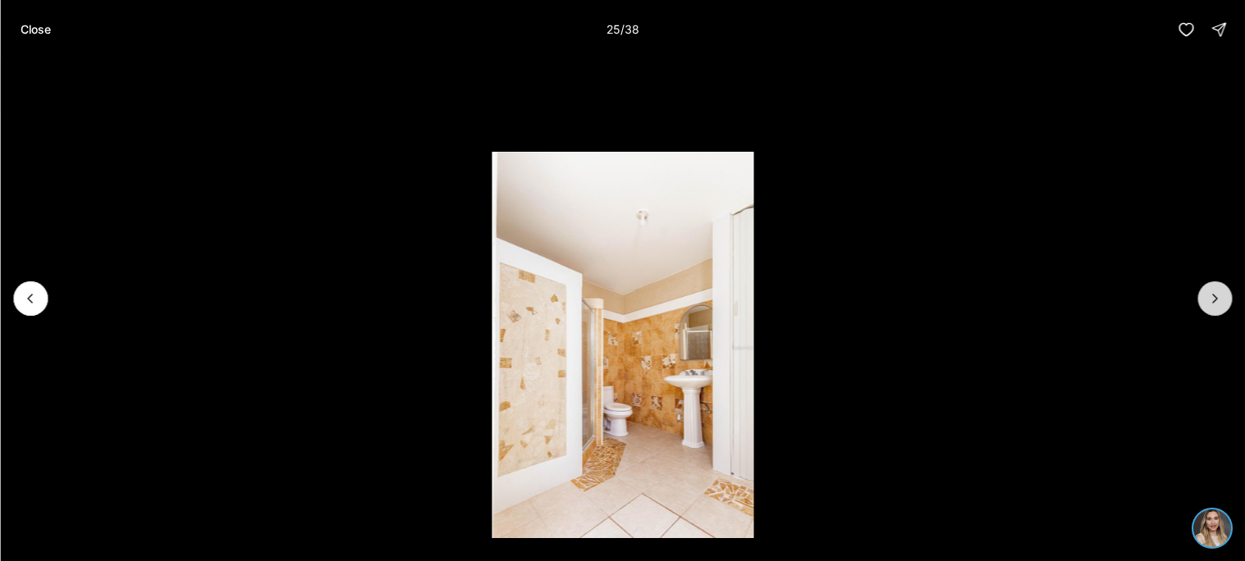
click at [1218, 301] on icon "Next slide" at bounding box center [1214, 298] width 16 height 16
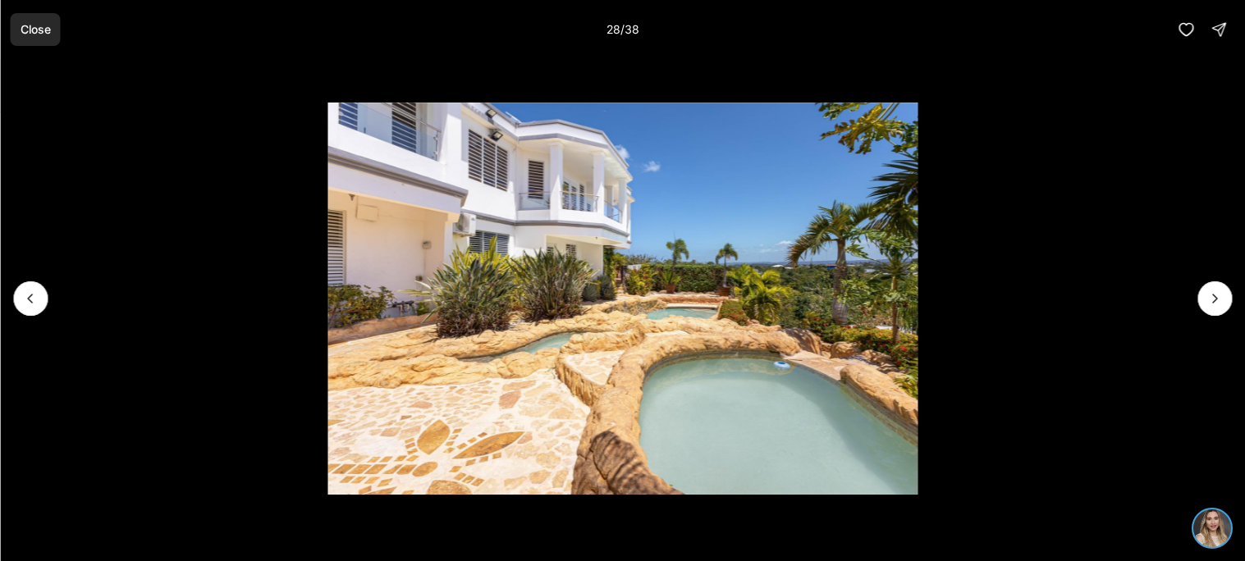
click at [34, 23] on p "Close" at bounding box center [35, 29] width 30 height 13
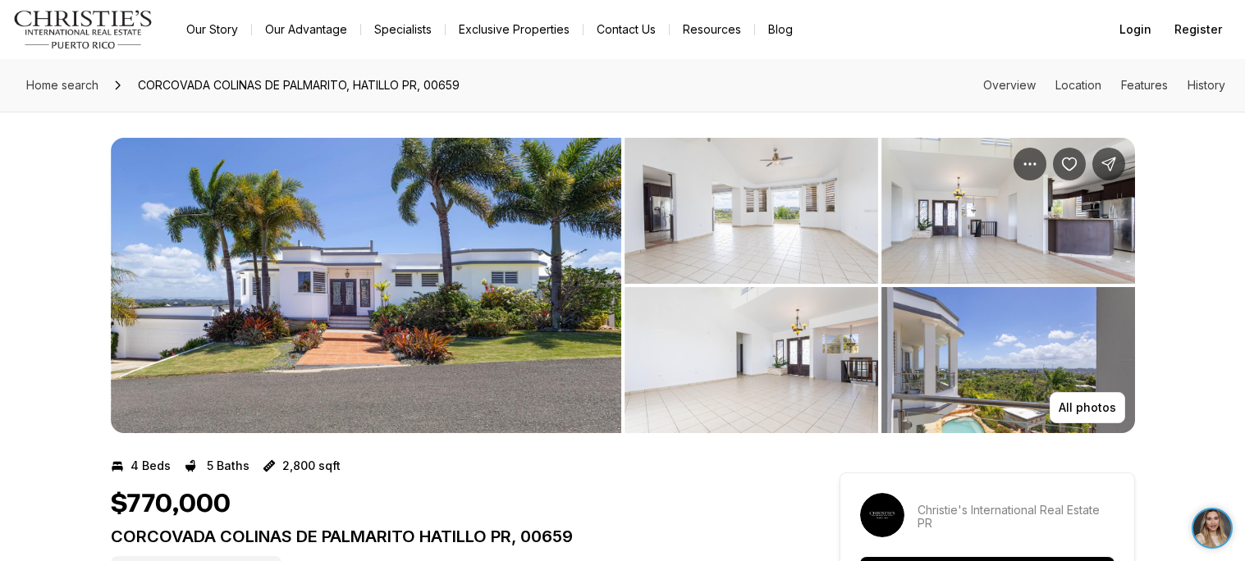
click at [238, 123] on div "All photos" at bounding box center [623, 273] width 1024 height 322
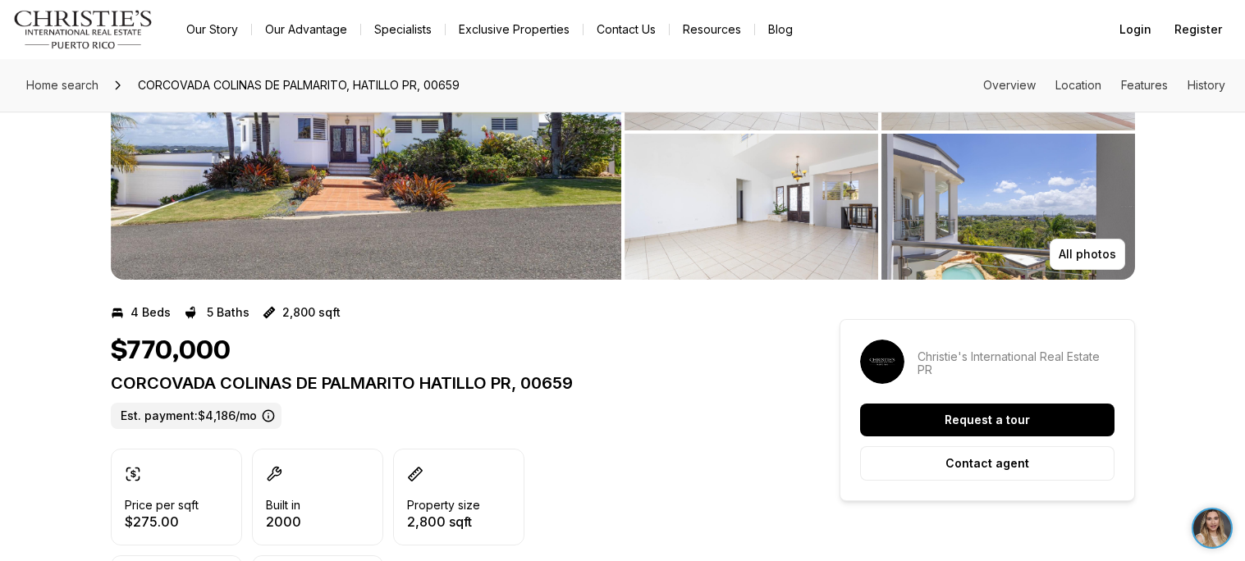
scroll to position [223, 0]
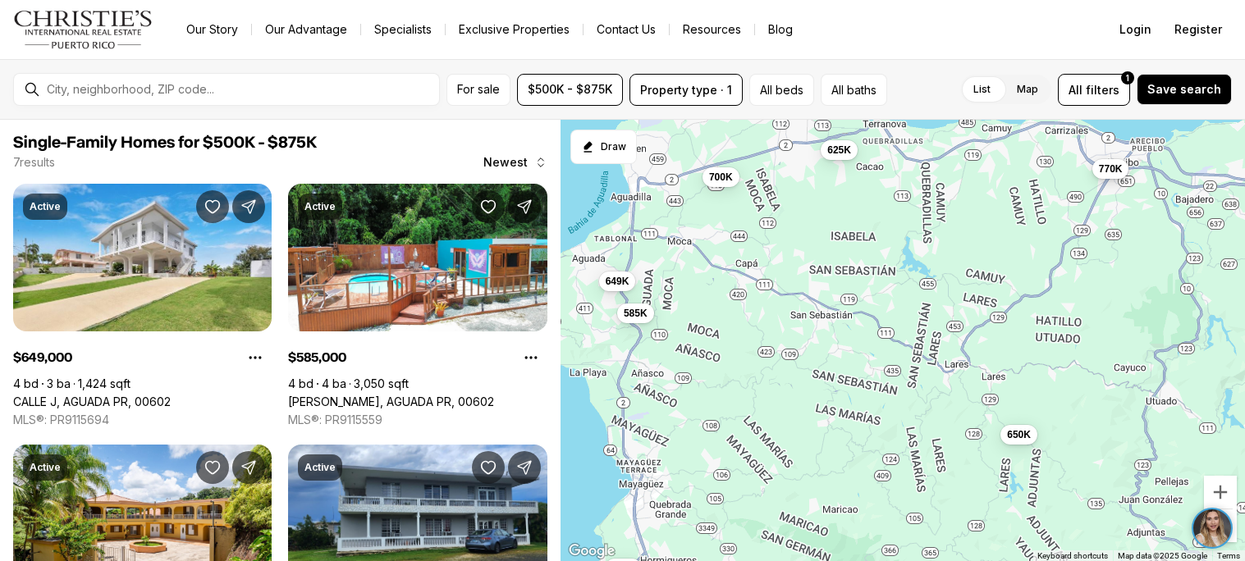
click at [1103, 172] on span "770K" at bounding box center [1111, 168] width 24 height 13
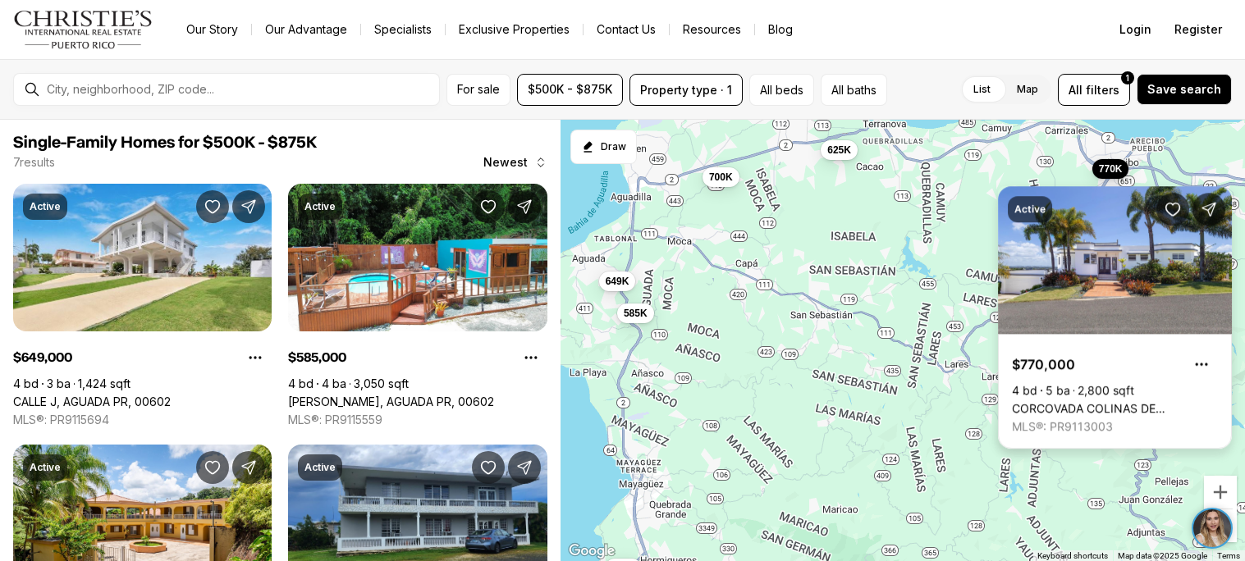
click at [1048, 401] on link "CORCOVADA COLINAS DE PALMARITO, HATILLO PR, 00659" at bounding box center [1115, 408] width 206 height 15
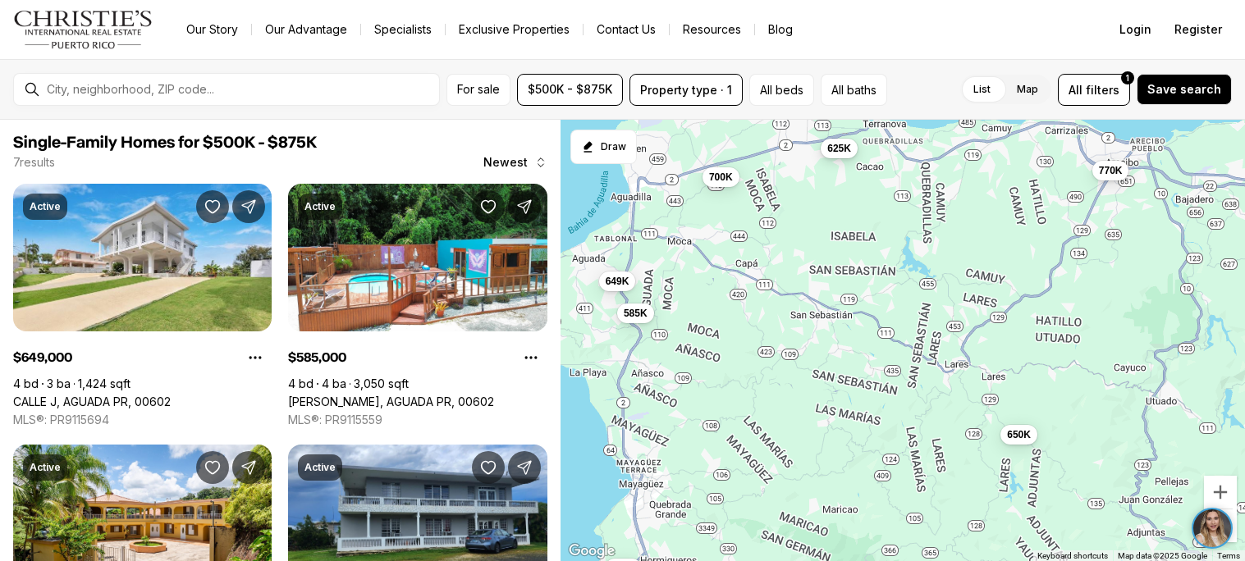
click at [843, 148] on span "625K" at bounding box center [839, 147] width 24 height 13
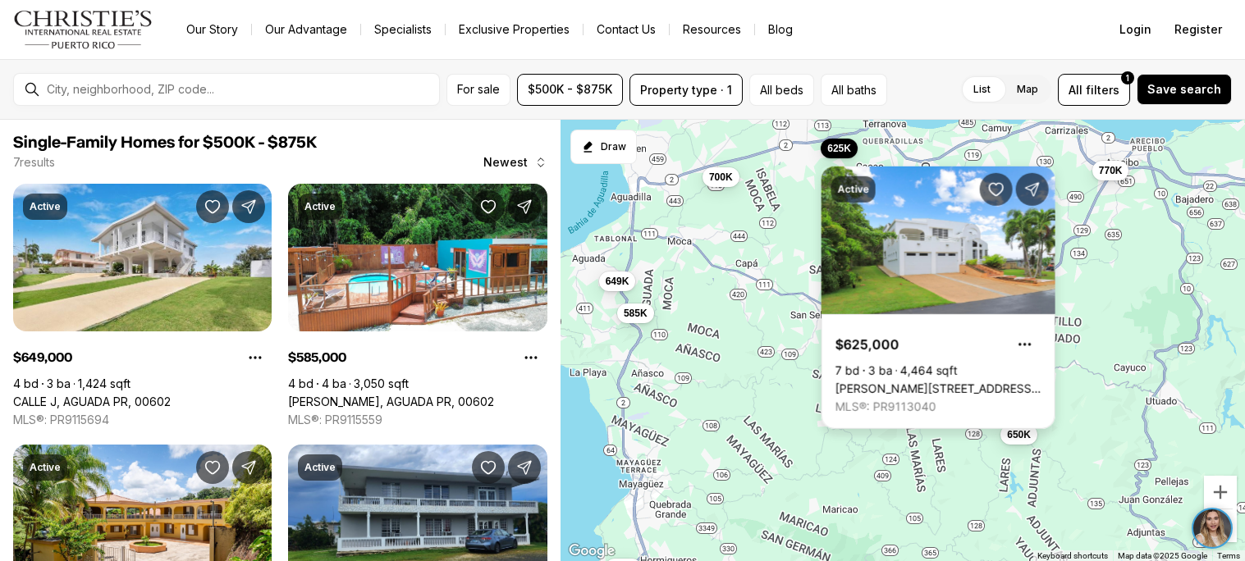
click at [958, 381] on link "[PERSON_NAME][STREET_ADDRESS][PERSON_NAME]" at bounding box center [938, 388] width 206 height 15
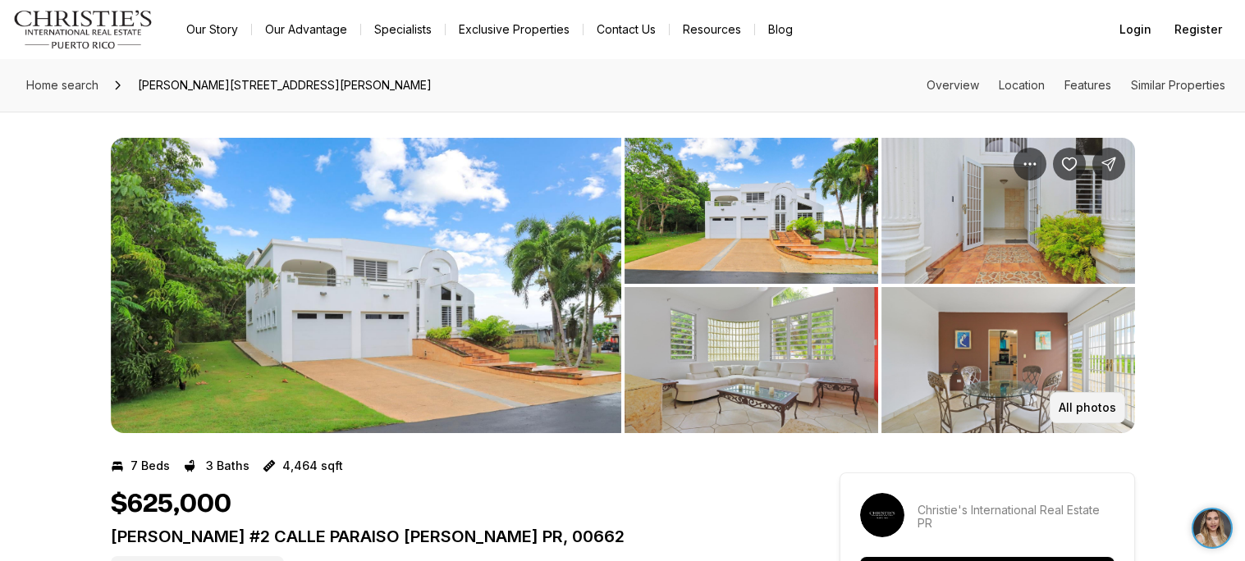
click at [1092, 408] on p "All photos" at bounding box center [1086, 407] width 57 height 13
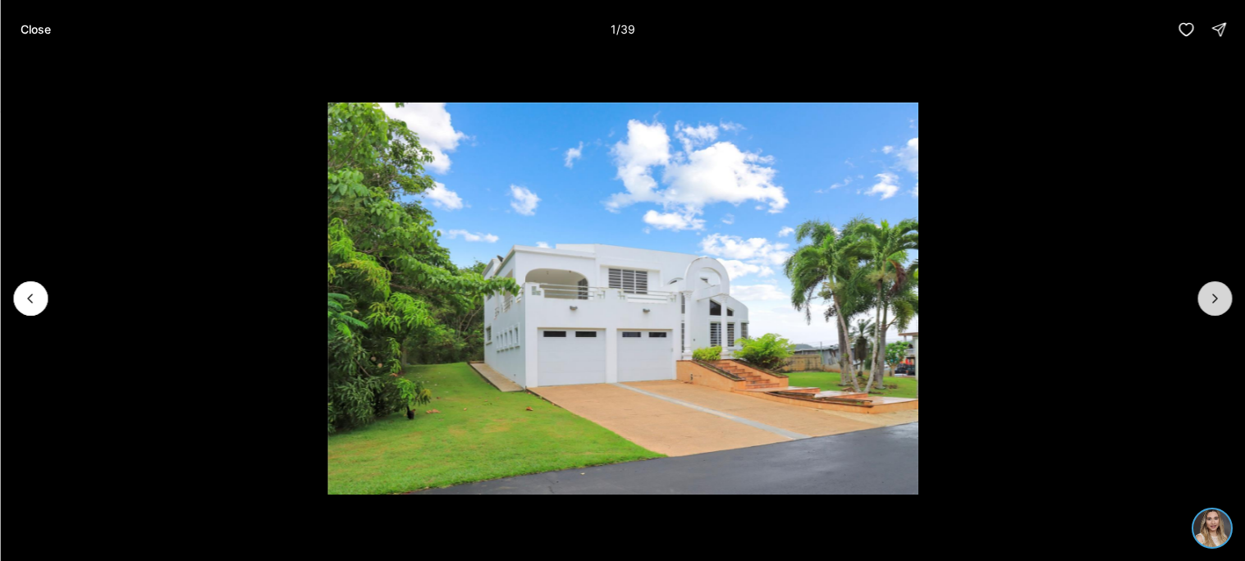
click at [1204, 303] on button "Next slide" at bounding box center [1214, 298] width 34 height 34
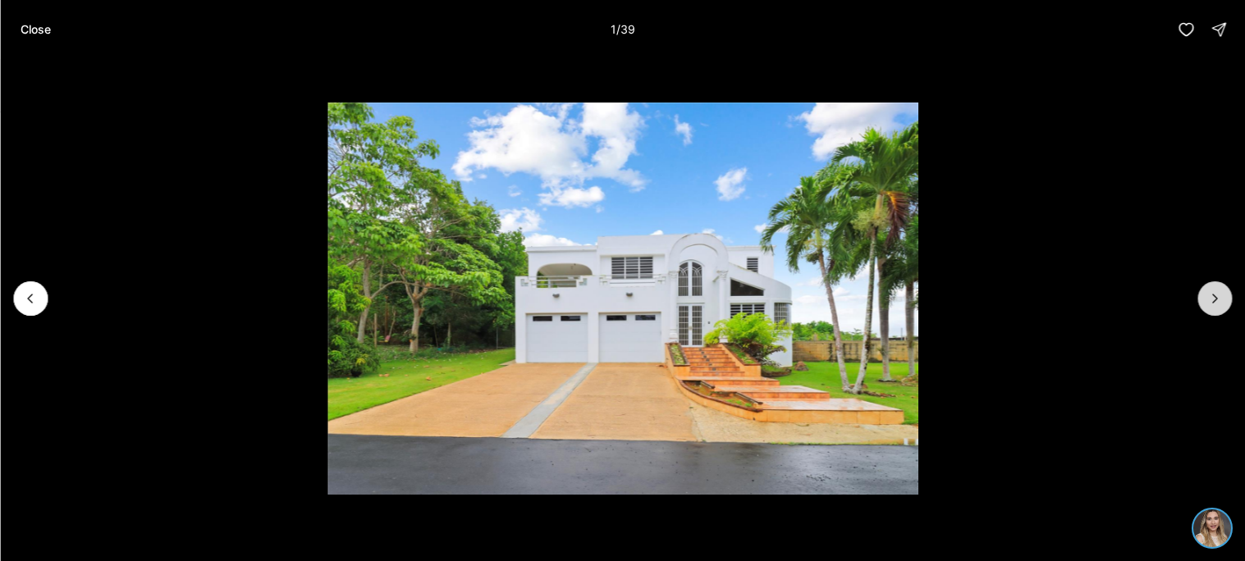
click at [1204, 303] on button "Next slide" at bounding box center [1214, 298] width 34 height 34
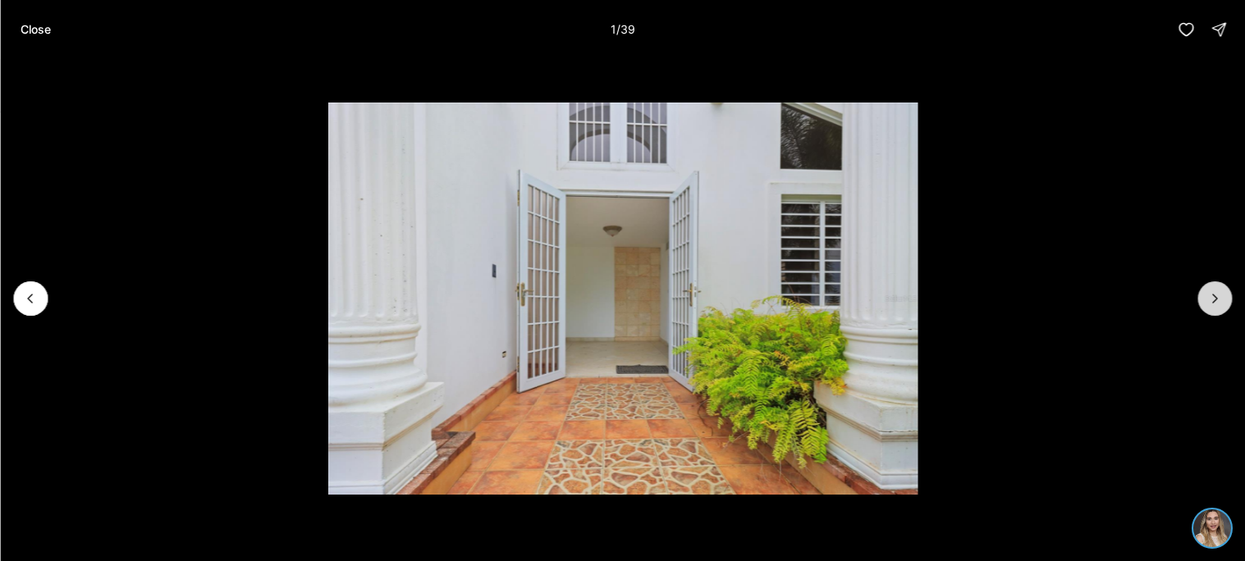
click at [1204, 303] on button "Next slide" at bounding box center [1214, 298] width 34 height 34
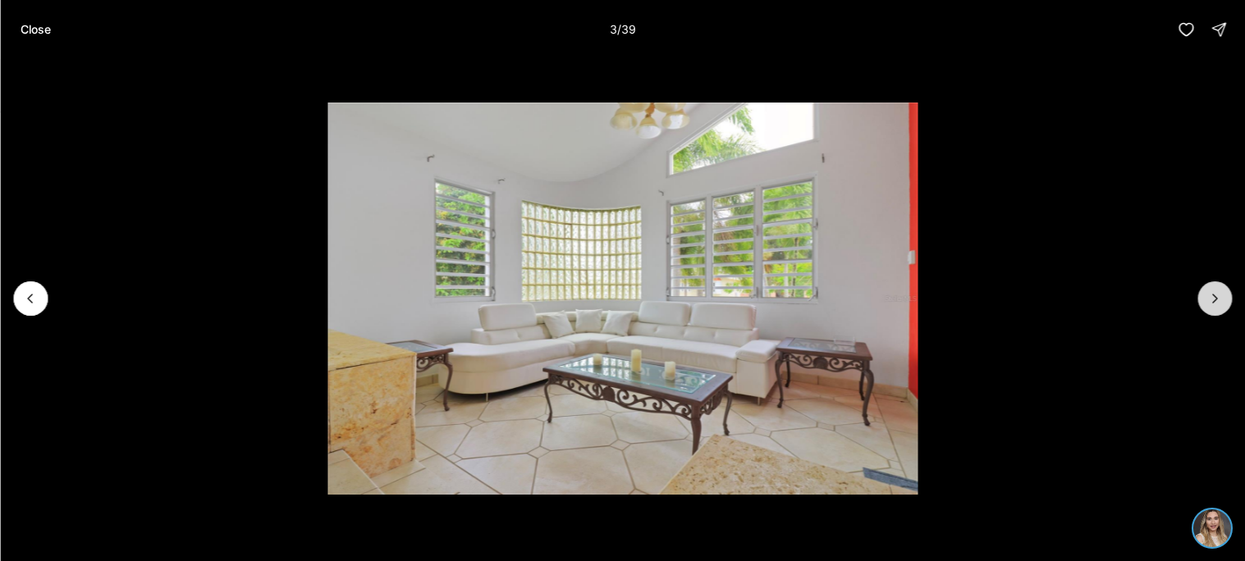
click at [1204, 303] on button "Next slide" at bounding box center [1214, 298] width 34 height 34
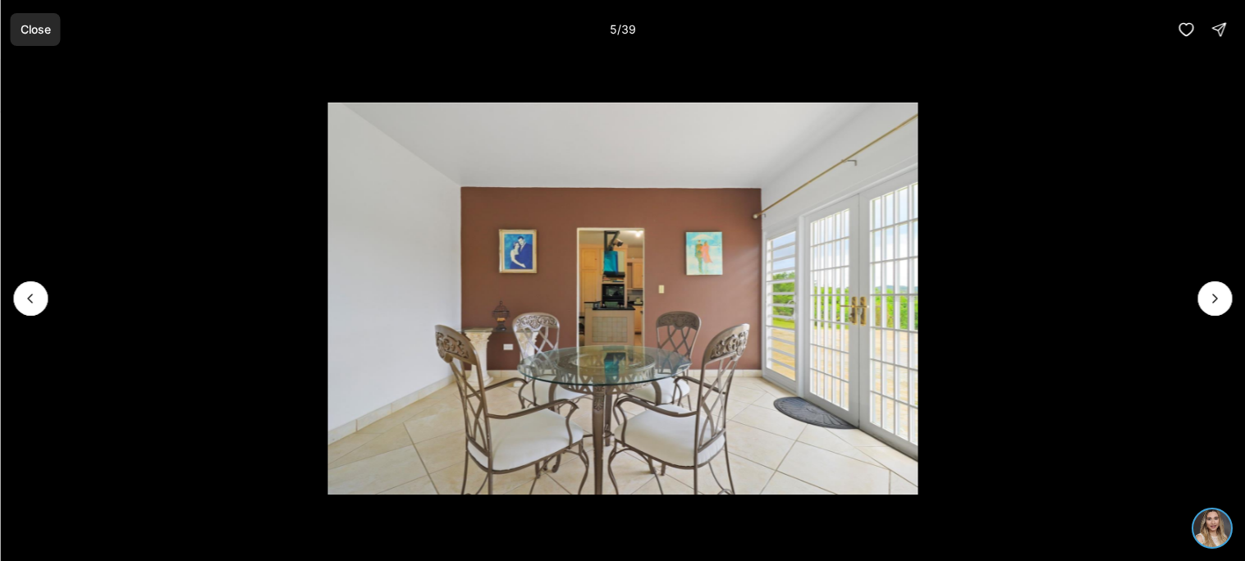
click at [36, 38] on button "Close" at bounding box center [35, 29] width 50 height 33
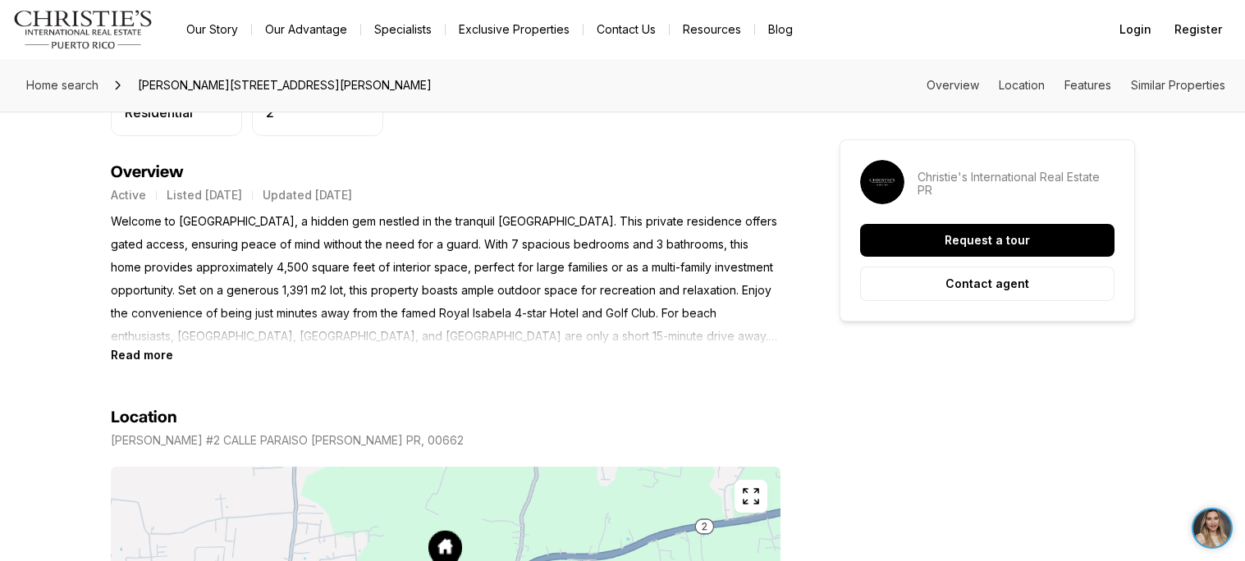
scroll to position [651, 0]
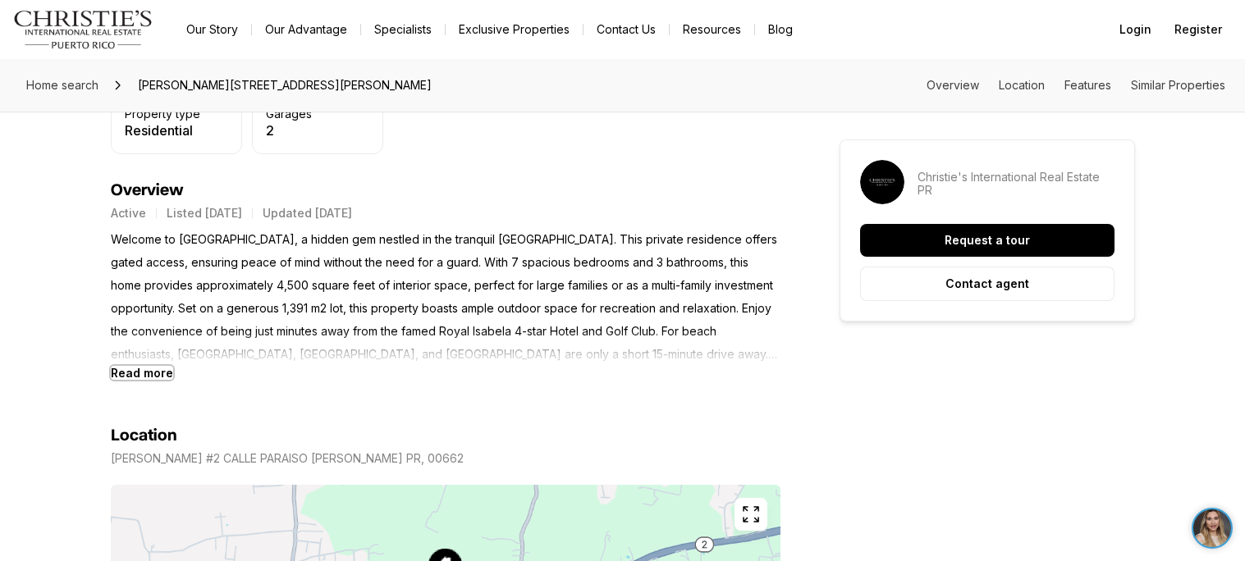
click at [156, 368] on b "Read more" at bounding box center [142, 373] width 62 height 14
